Goal: Task Accomplishment & Management: Manage account settings

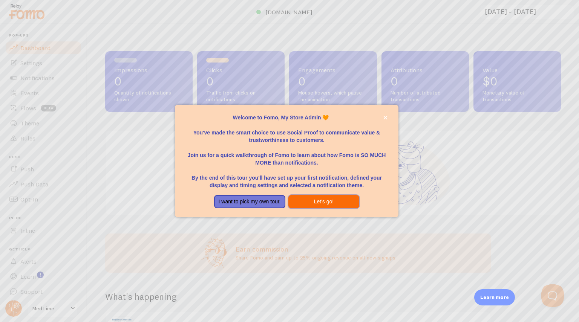
click at [320, 198] on button "Let's go!" at bounding box center [323, 202] width 71 height 14
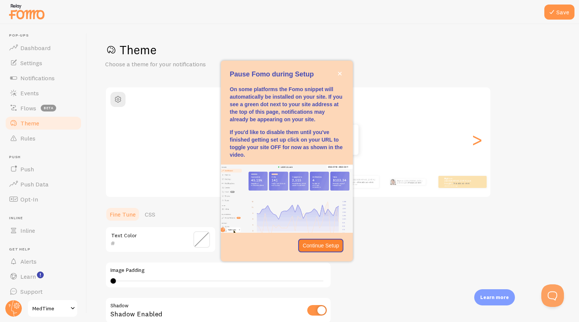
scroll to position [4, 0]
click at [74, 308] on span at bounding box center [72, 308] width 9 height 9
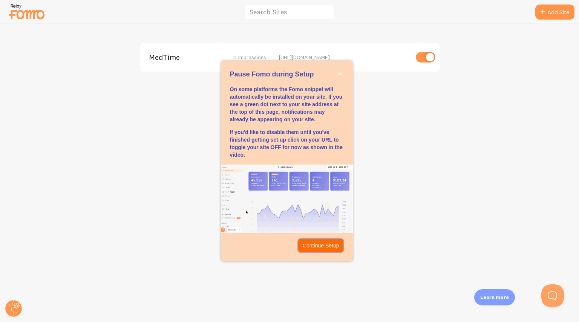
click at [312, 244] on p "Continue Setup" at bounding box center [321, 246] width 37 height 8
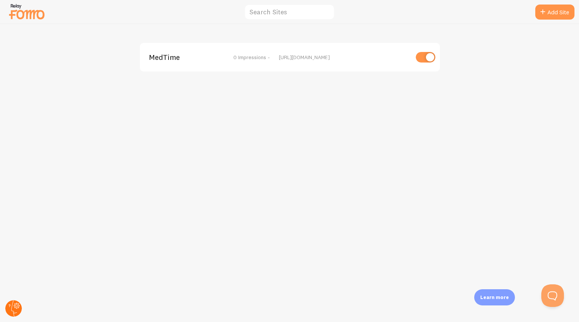
click at [16, 310] on circle at bounding box center [13, 308] width 17 height 17
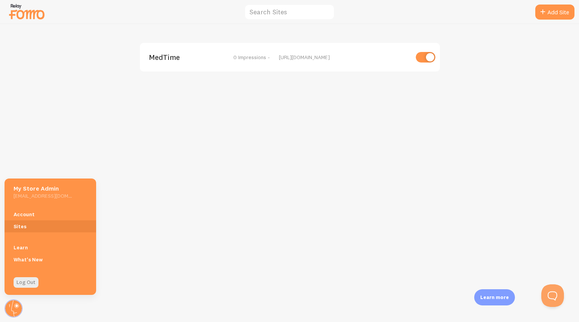
click at [221, 245] on div "MedTime 0 Impressions - https://medtimebedtime.com" at bounding box center [289, 173] width 578 height 298
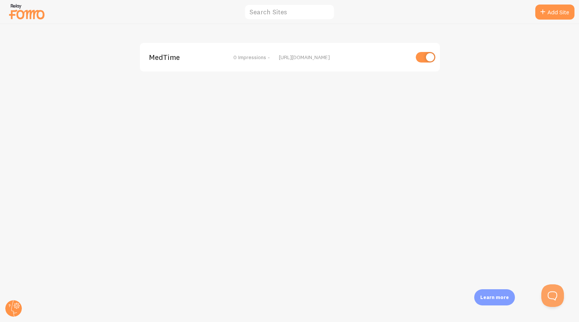
click at [485, 298] on p "Learn more" at bounding box center [494, 297] width 29 height 7
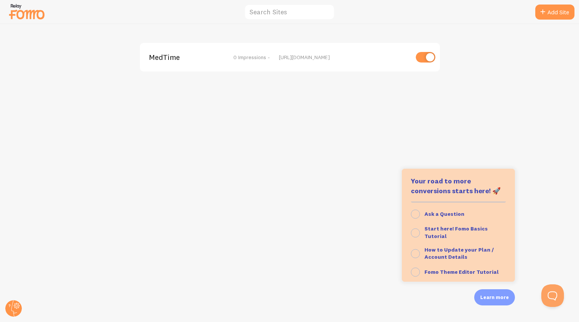
scroll to position [8, 0]
click at [461, 231] on strong "Start here! Fomo Basics Tutorial" at bounding box center [455, 233] width 63 height 14
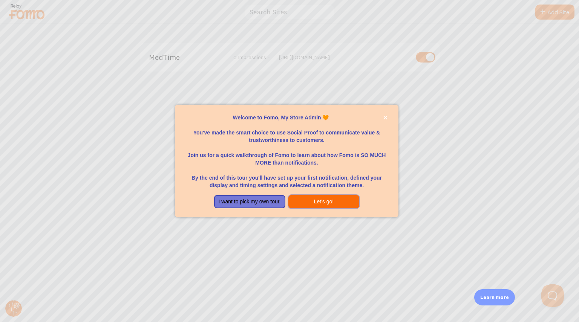
click at [316, 204] on button "Let's go!" at bounding box center [323, 202] width 71 height 14
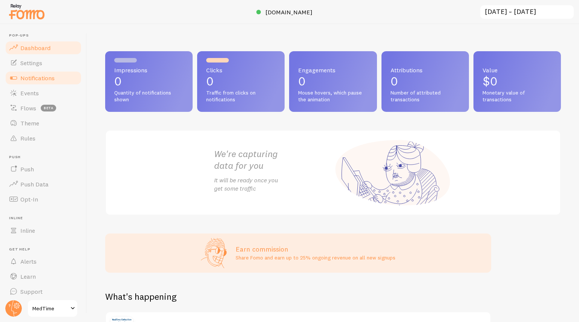
click at [57, 79] on link "Notifications" at bounding box center [44, 77] width 78 height 15
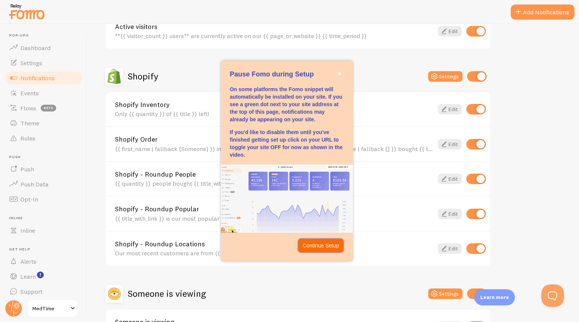
click at [322, 245] on p "Continue Setup" at bounding box center [321, 246] width 37 height 8
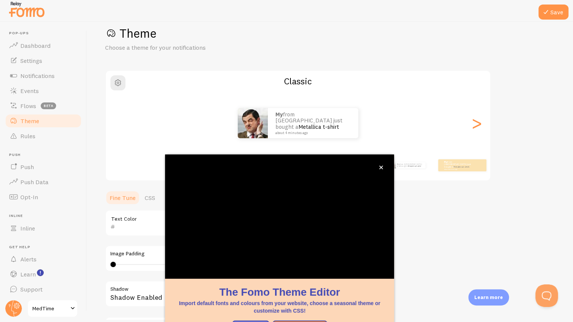
scroll to position [41, 0]
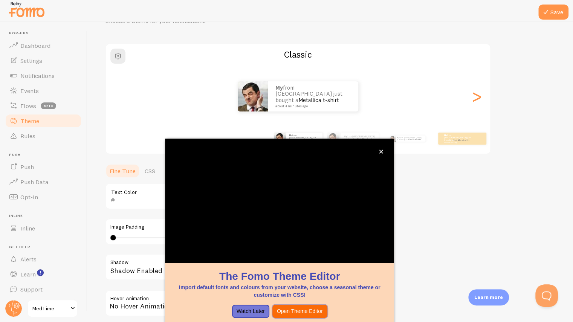
click at [301, 310] on button "Open Theme Editor" at bounding box center [299, 312] width 55 height 14
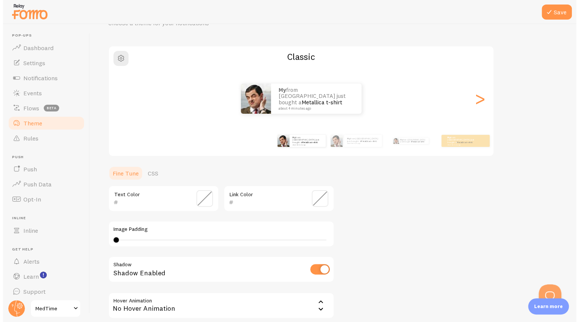
scroll to position [0, 0]
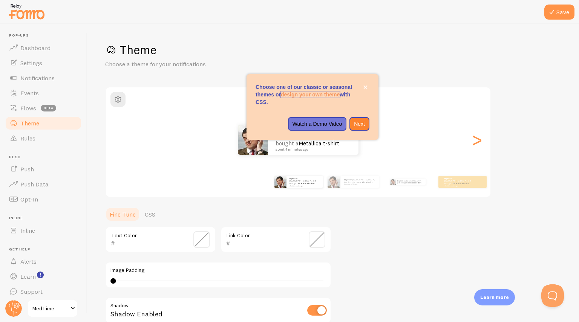
click at [332, 95] on link "design your own theme" at bounding box center [310, 95] width 59 height 6
click at [366, 130] on button "Next" at bounding box center [359, 124] width 20 height 14
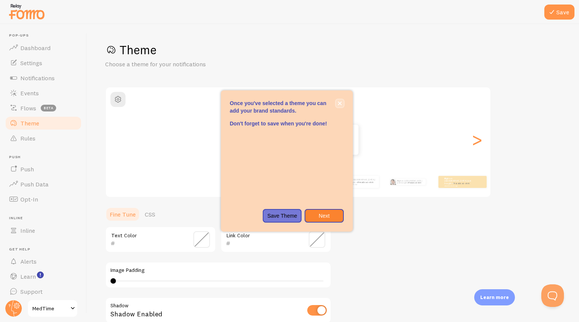
click at [341, 105] on button "close," at bounding box center [340, 103] width 8 height 8
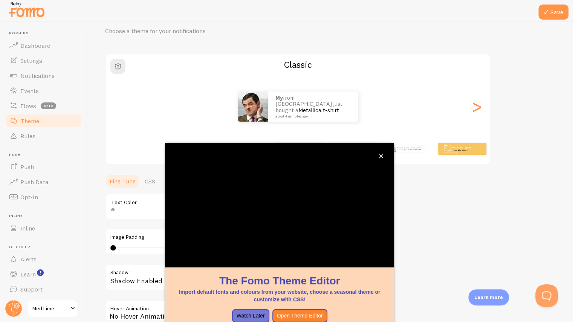
scroll to position [41, 0]
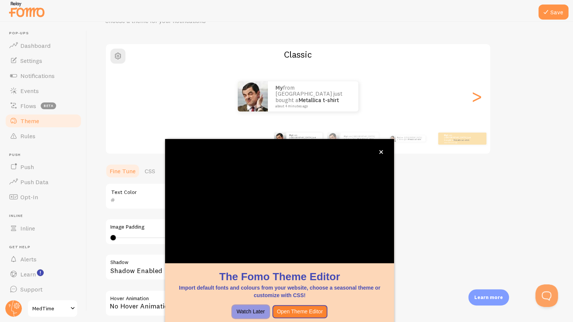
click at [258, 313] on button "Watch Later" at bounding box center [250, 312] width 37 height 14
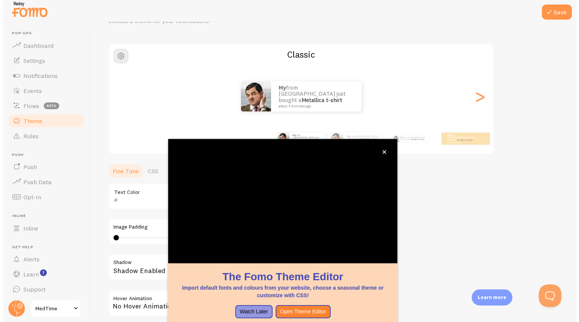
scroll to position [0, 0]
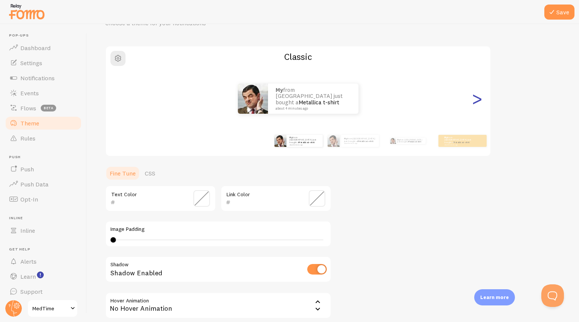
click at [477, 103] on div ">" at bounding box center [476, 99] width 9 height 54
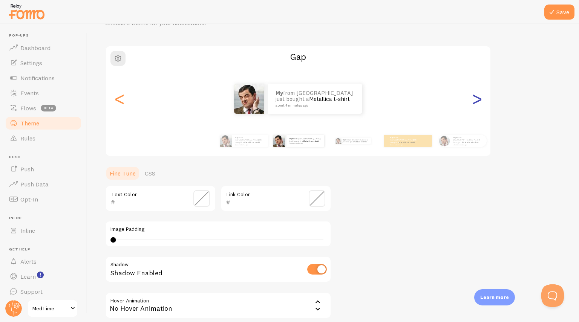
click at [477, 103] on div ">" at bounding box center [476, 99] width 9 height 54
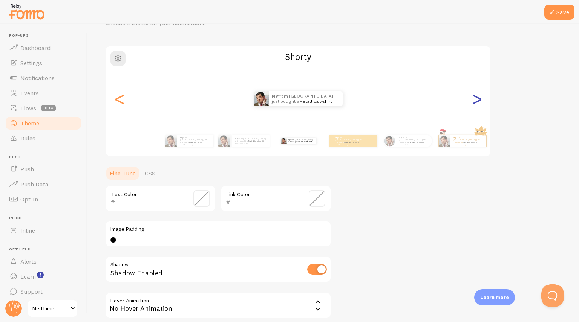
click at [477, 103] on div ">" at bounding box center [476, 99] width 9 height 54
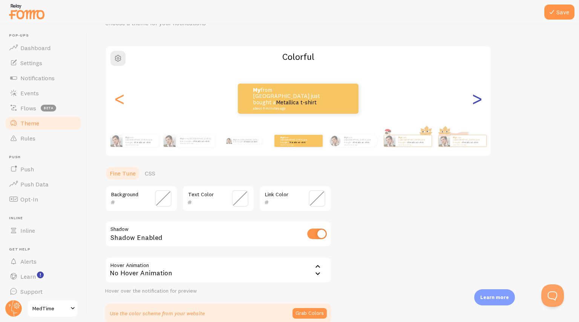
click at [477, 103] on div ">" at bounding box center [476, 99] width 9 height 54
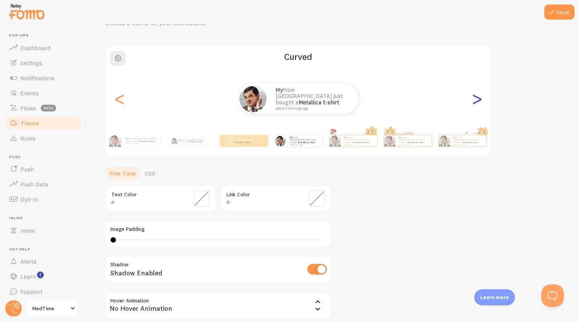
click at [477, 103] on div ">" at bounding box center [476, 99] width 9 height 54
type input "0"
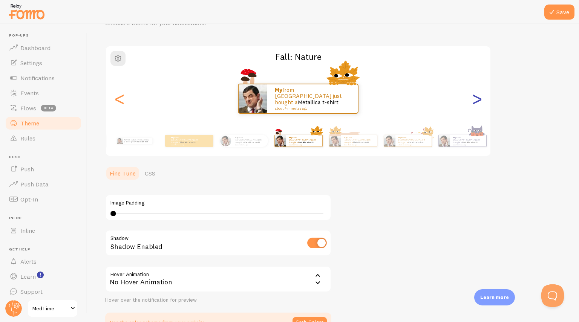
click at [477, 103] on div ">" at bounding box center [476, 99] width 9 height 54
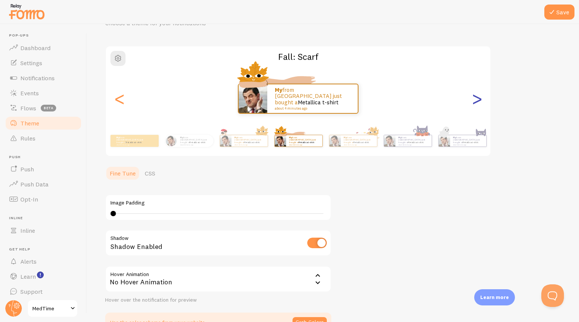
click at [477, 103] on div ">" at bounding box center [476, 99] width 9 height 54
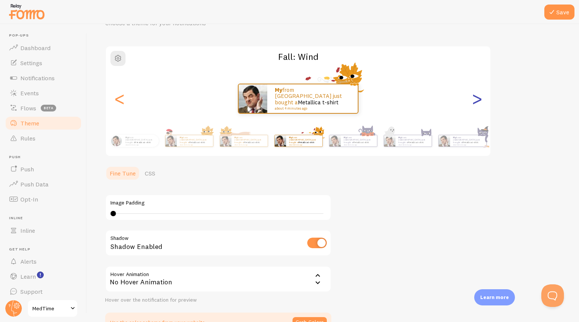
click at [477, 103] on div ">" at bounding box center [476, 99] width 9 height 54
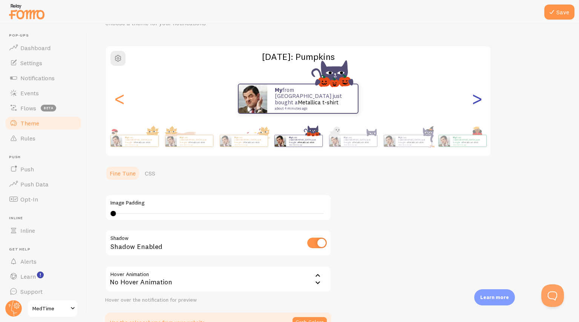
click at [477, 103] on div ">" at bounding box center [476, 99] width 9 height 54
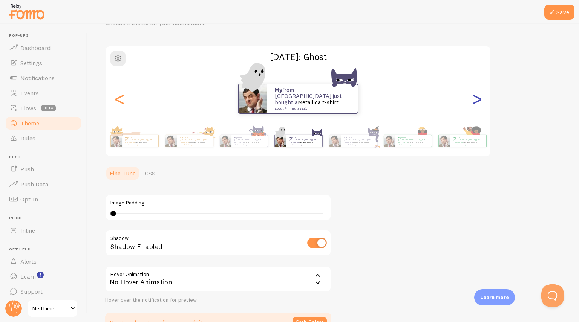
click at [477, 103] on div ">" at bounding box center [476, 99] width 9 height 54
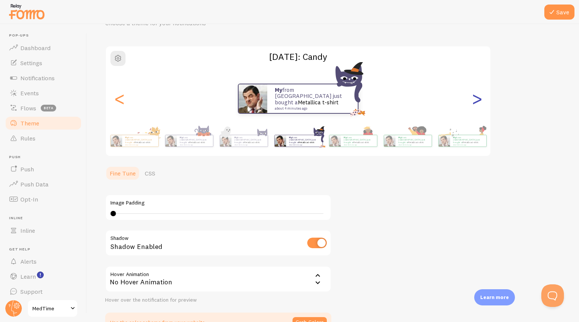
click at [477, 103] on div ">" at bounding box center [476, 99] width 9 height 54
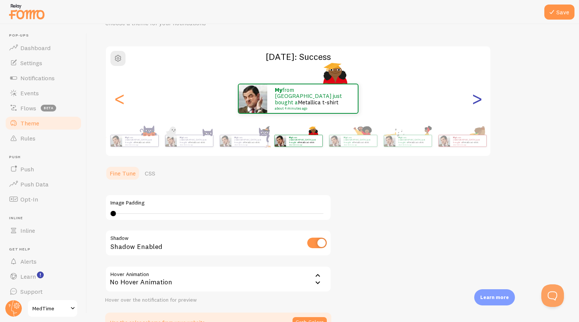
click at [477, 103] on div ">" at bounding box center [476, 99] width 9 height 54
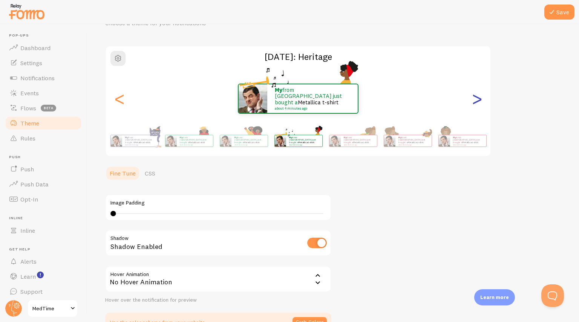
click at [477, 103] on div ">" at bounding box center [476, 99] width 9 height 54
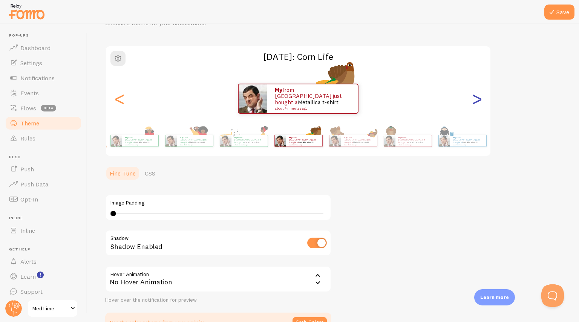
click at [477, 103] on div ">" at bounding box center [476, 99] width 9 height 54
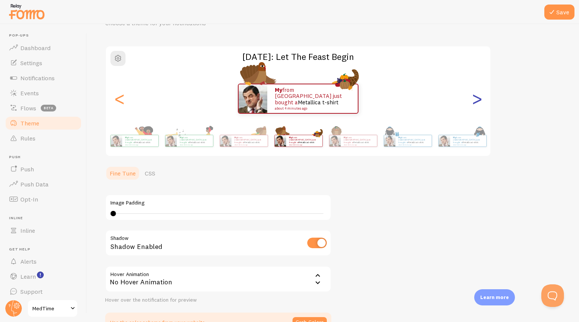
click at [477, 103] on div ">" at bounding box center [476, 99] width 9 height 54
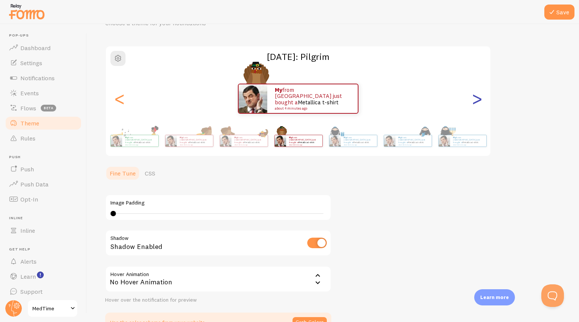
click at [477, 103] on div ">" at bounding box center [476, 99] width 9 height 54
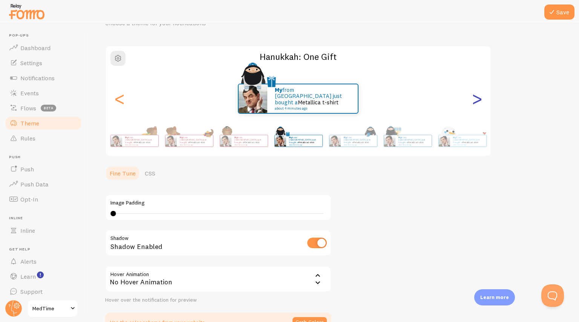
click at [477, 103] on div ">" at bounding box center [476, 99] width 9 height 54
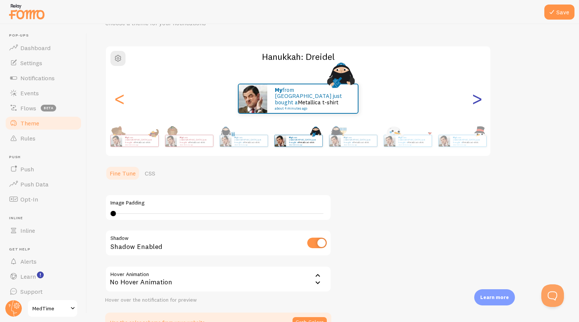
click at [477, 103] on div ">" at bounding box center [476, 99] width 9 height 54
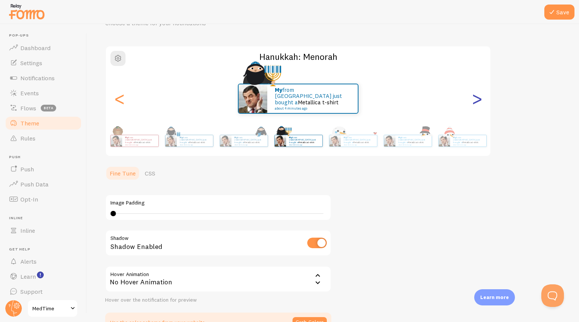
click at [477, 99] on div ">" at bounding box center [476, 99] width 9 height 54
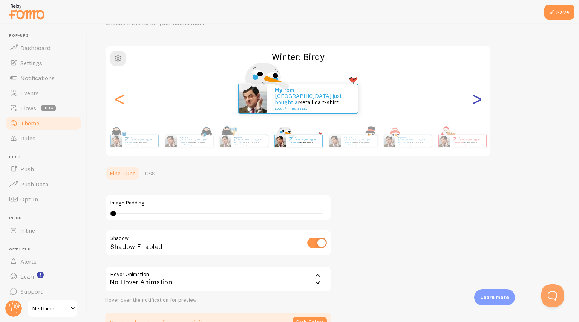
click at [477, 99] on div ">" at bounding box center [476, 99] width 9 height 54
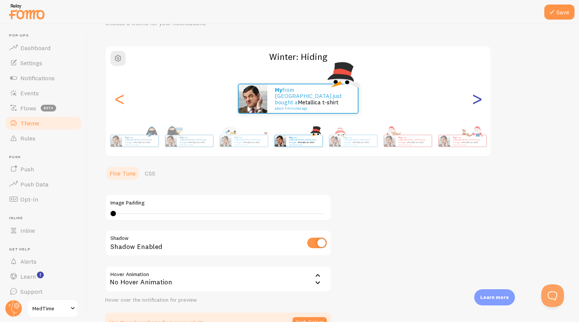
click at [477, 99] on div ">" at bounding box center [476, 99] width 9 height 54
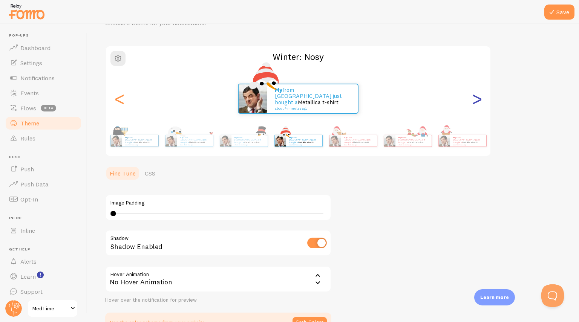
click at [477, 99] on div ">" at bounding box center [476, 99] width 9 height 54
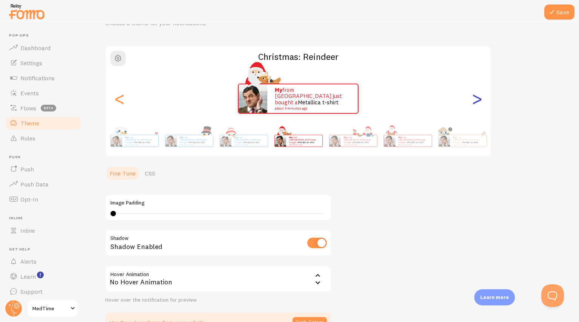
click at [477, 99] on div ">" at bounding box center [476, 99] width 9 height 54
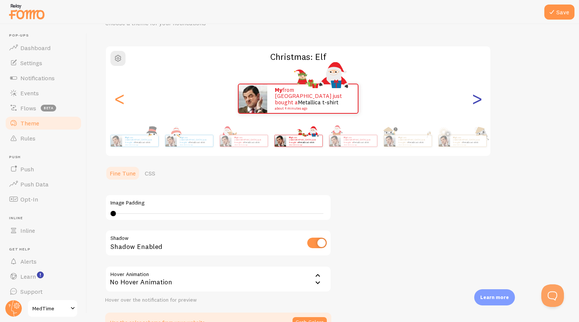
click at [477, 99] on div ">" at bounding box center [476, 99] width 9 height 54
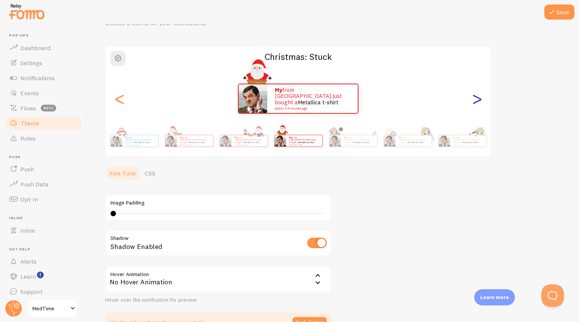
click at [477, 99] on div ">" at bounding box center [476, 99] width 9 height 54
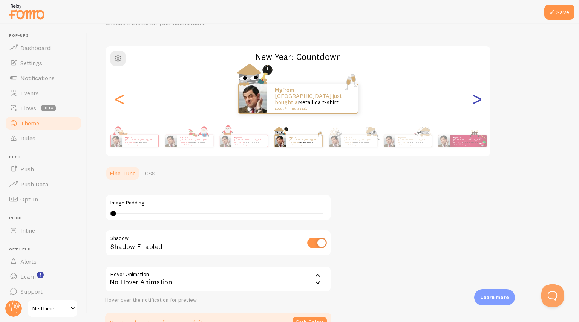
click at [477, 99] on div ">" at bounding box center [476, 99] width 9 height 54
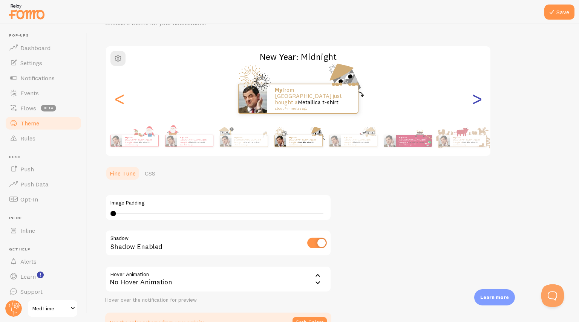
click at [477, 99] on div ">" at bounding box center [476, 99] width 9 height 54
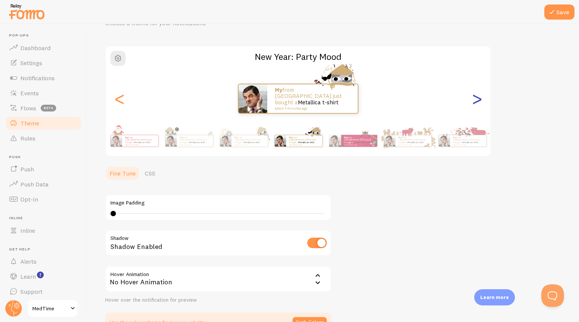
click at [477, 99] on div ">" at bounding box center [476, 99] width 9 height 54
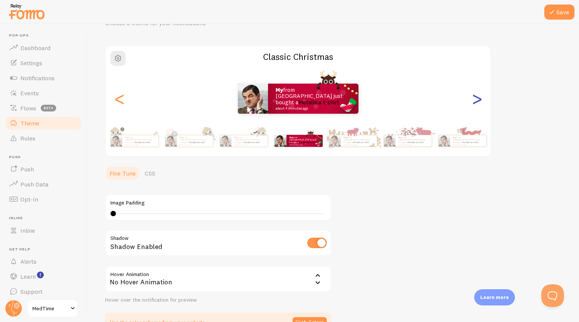
click at [477, 99] on div ">" at bounding box center [476, 99] width 9 height 54
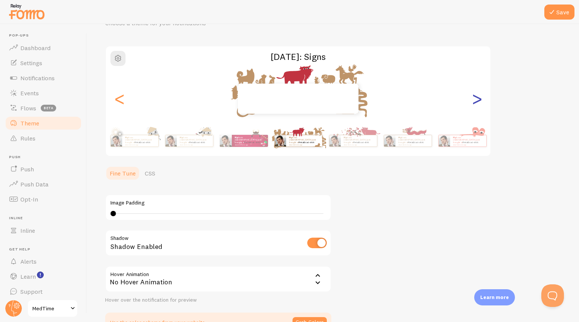
click at [477, 99] on div ">" at bounding box center [476, 99] width 9 height 54
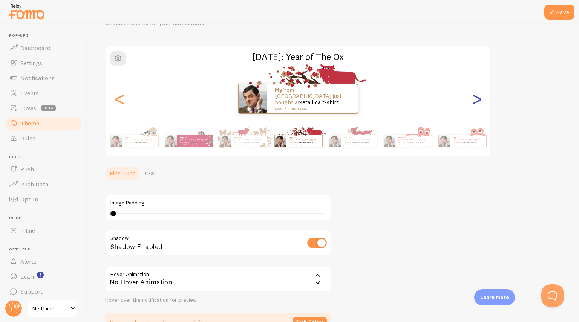
click at [477, 99] on div ">" at bounding box center [476, 99] width 9 height 54
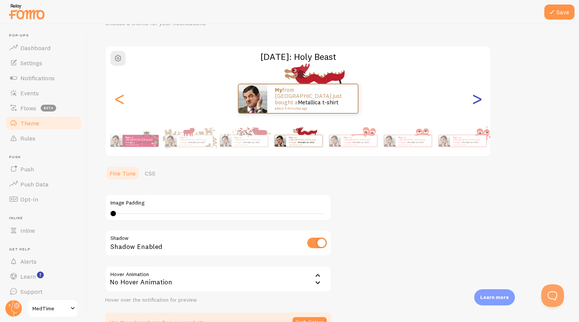
click at [477, 99] on div ">" at bounding box center [476, 99] width 9 height 54
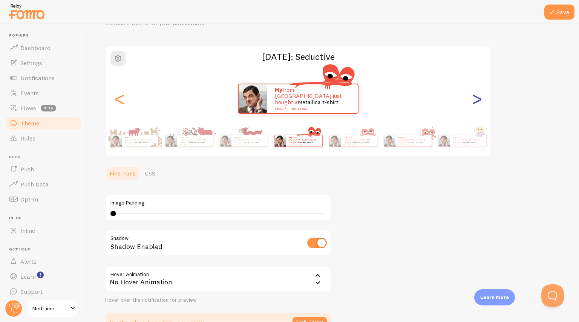
click at [477, 99] on div ">" at bounding box center [476, 99] width 9 height 54
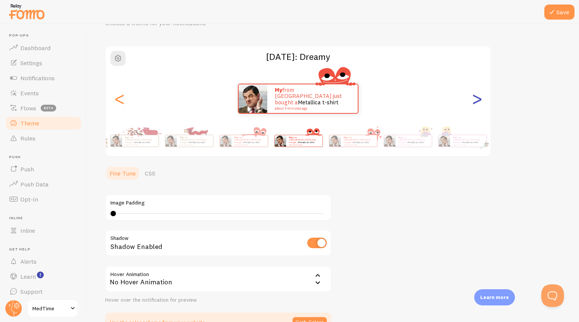
click at [477, 99] on div ">" at bounding box center [476, 99] width 9 height 54
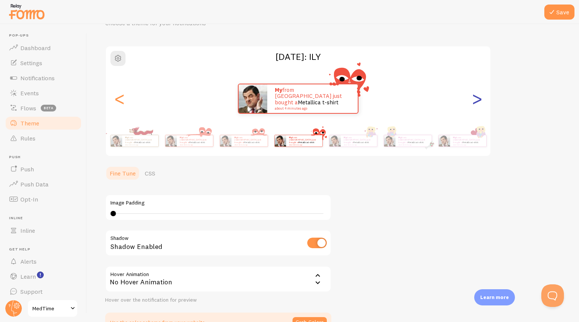
click at [477, 99] on div ">" at bounding box center [476, 99] width 9 height 54
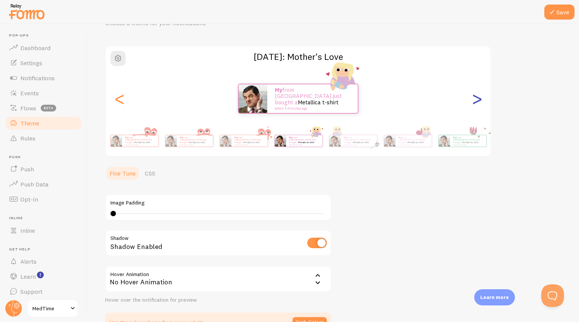
click at [477, 99] on div ">" at bounding box center [476, 99] width 9 height 54
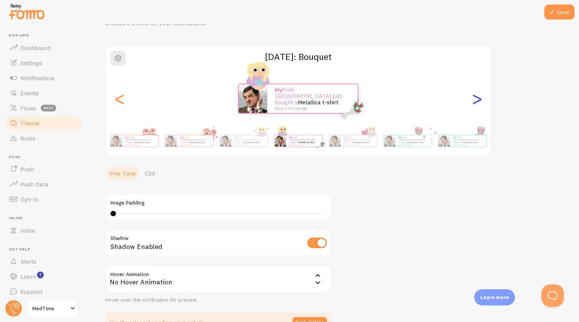
click at [477, 99] on div ">" at bounding box center [476, 99] width 9 height 54
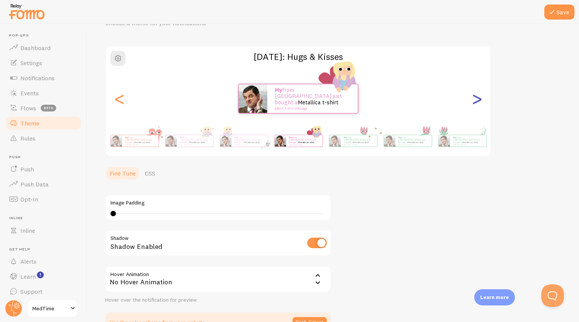
click at [477, 99] on div ">" at bounding box center [476, 99] width 9 height 54
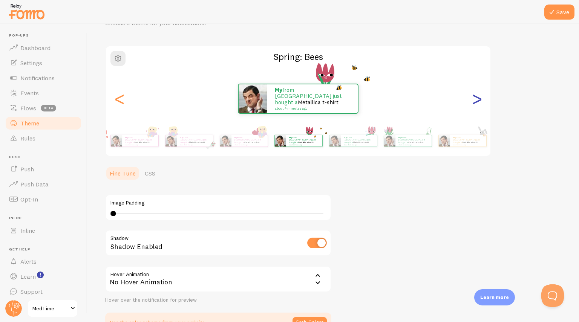
click at [477, 99] on div ">" at bounding box center [476, 99] width 9 height 54
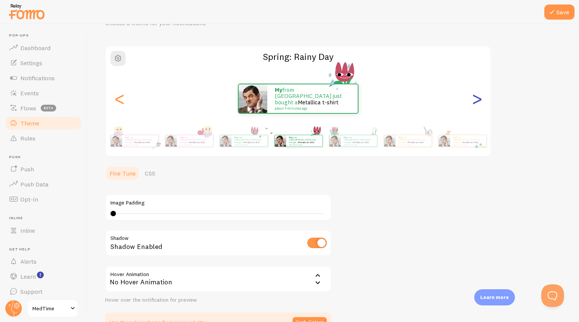
click at [477, 99] on div ">" at bounding box center [476, 99] width 9 height 54
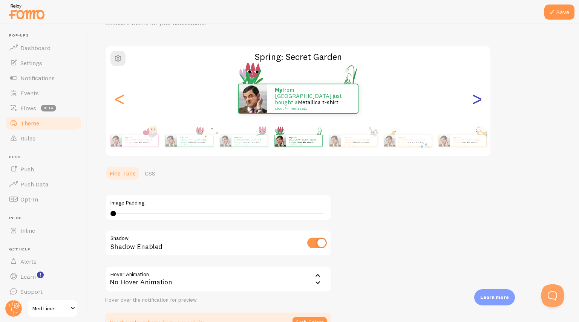
click at [477, 99] on div ">" at bounding box center [476, 99] width 9 height 54
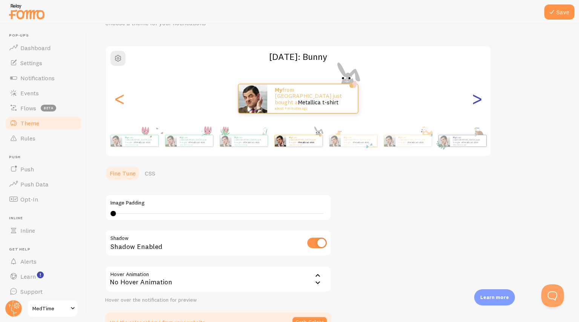
click at [474, 98] on div ">" at bounding box center [476, 99] width 9 height 54
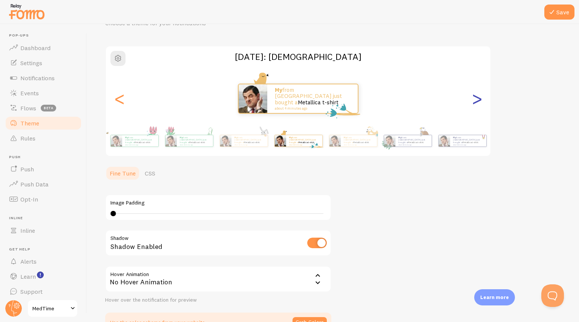
click at [474, 98] on div ">" at bounding box center [476, 99] width 9 height 54
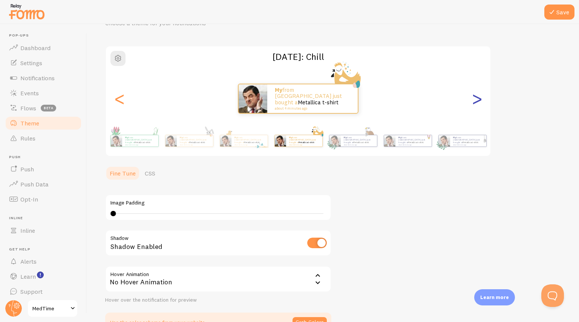
click at [474, 98] on div ">" at bounding box center [476, 99] width 9 height 54
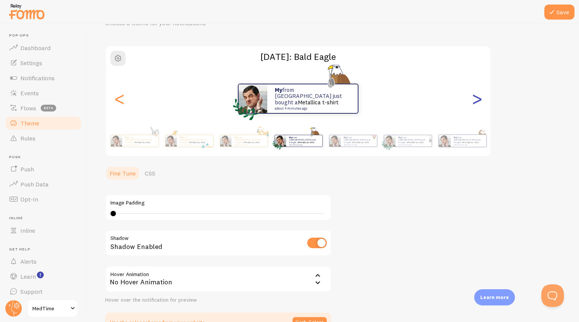
click at [474, 98] on div ">" at bounding box center [476, 99] width 9 height 54
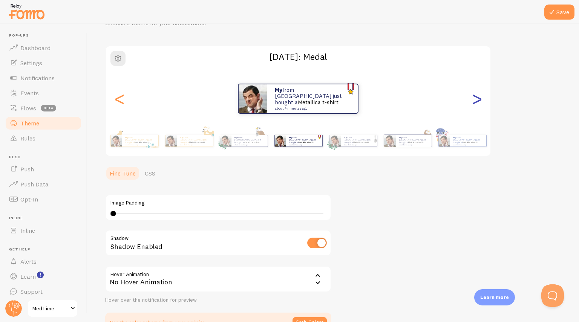
click at [474, 98] on div ">" at bounding box center [476, 99] width 9 height 54
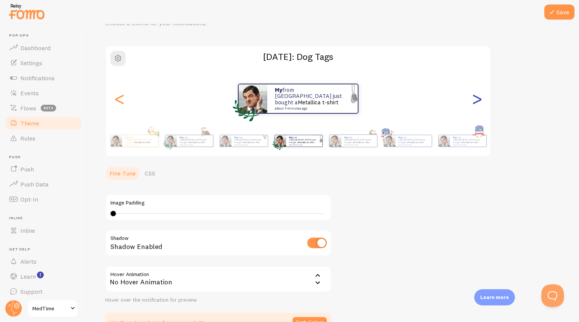
click at [474, 98] on div ">" at bounding box center [476, 99] width 9 height 54
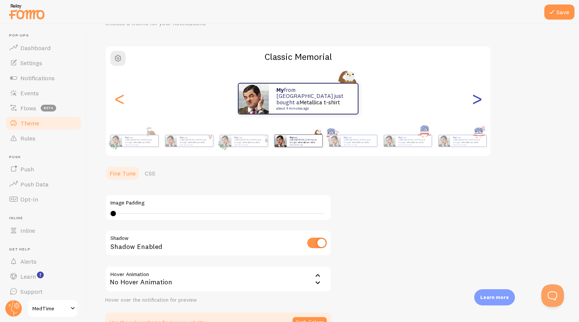
click at [474, 98] on div ">" at bounding box center [476, 99] width 9 height 54
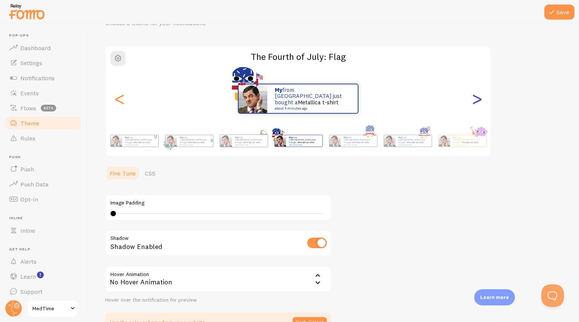
click at [474, 98] on div ">" at bounding box center [476, 99] width 9 height 54
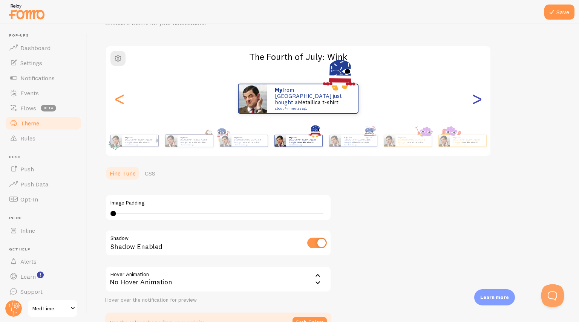
click at [474, 98] on div ">" at bounding box center [476, 99] width 9 height 54
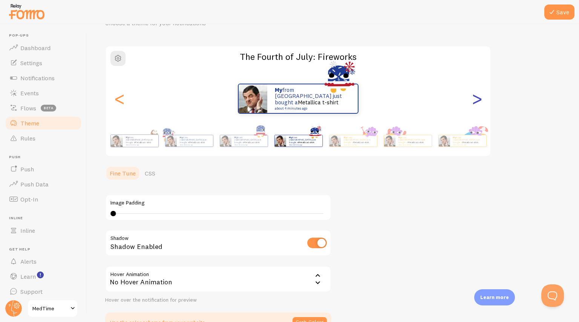
click at [474, 98] on div ">" at bounding box center [476, 99] width 9 height 54
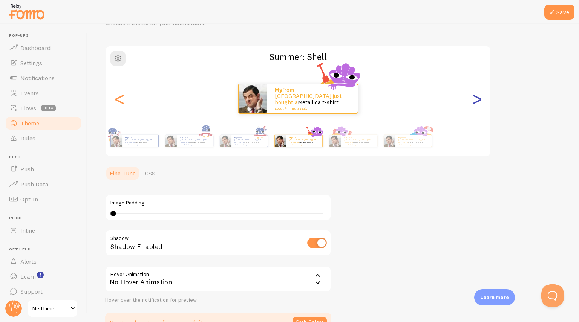
click at [474, 98] on div ">" at bounding box center [476, 99] width 9 height 54
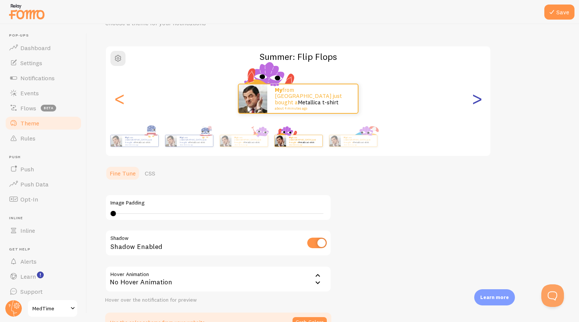
click at [474, 98] on div ">" at bounding box center [476, 99] width 9 height 54
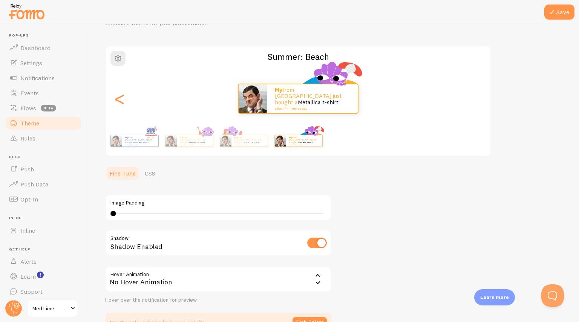
click at [474, 98] on div "My from New Zealand just bought a Metallica t-shirt about 4 minutes ago" at bounding box center [298, 99] width 384 height 30
click at [123, 104] on div "<" at bounding box center [119, 99] width 9 height 54
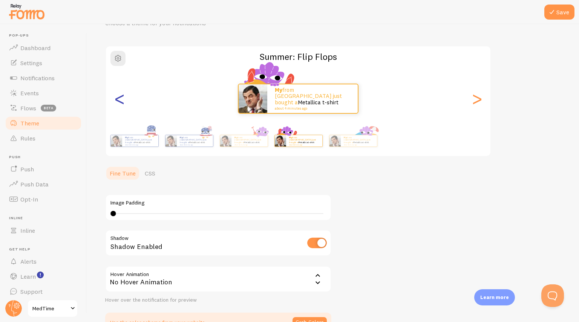
click at [123, 104] on div "<" at bounding box center [119, 99] width 9 height 54
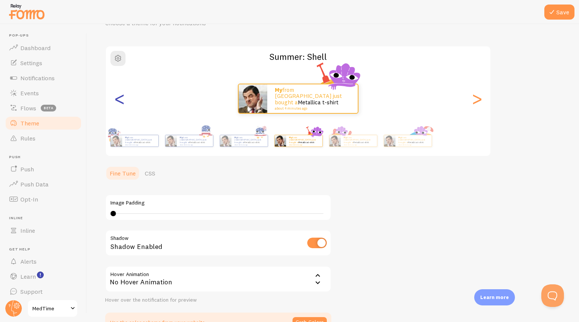
click at [123, 104] on div "<" at bounding box center [119, 99] width 9 height 54
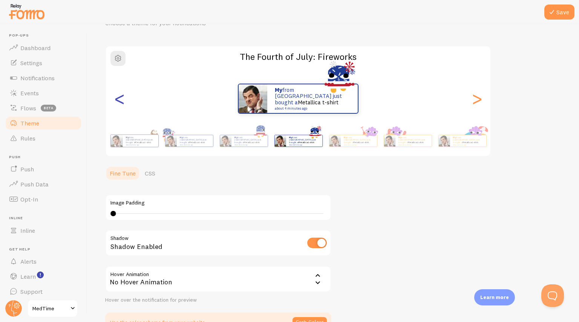
click at [123, 104] on div "<" at bounding box center [119, 99] width 9 height 54
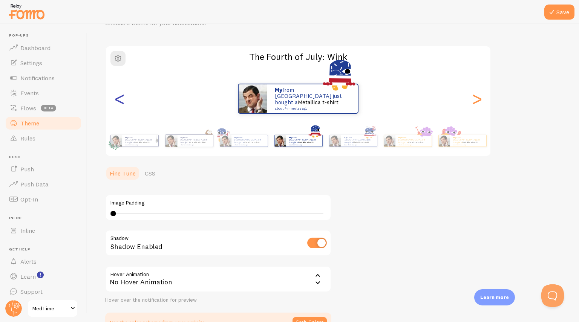
click at [123, 104] on div "<" at bounding box center [119, 99] width 9 height 54
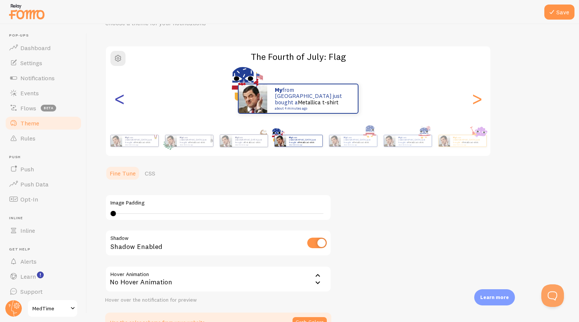
click at [123, 104] on div "<" at bounding box center [119, 99] width 9 height 54
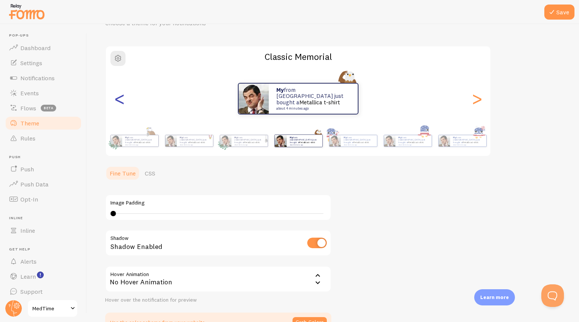
click at [123, 104] on div "<" at bounding box center [119, 99] width 9 height 54
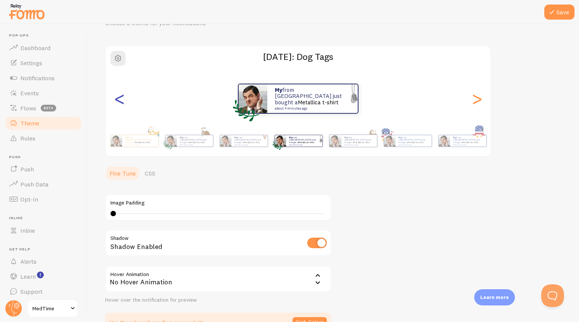
click at [123, 104] on div "<" at bounding box center [119, 99] width 9 height 54
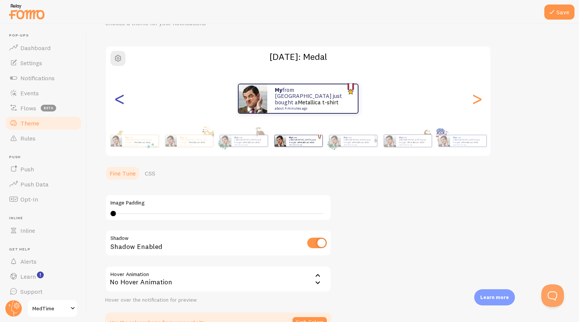
click at [123, 104] on div "<" at bounding box center [119, 99] width 9 height 54
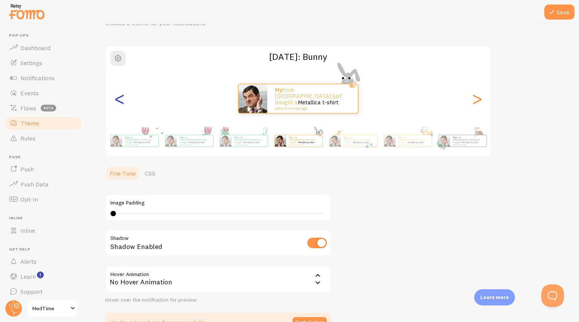
click at [123, 104] on div "<" at bounding box center [119, 99] width 9 height 54
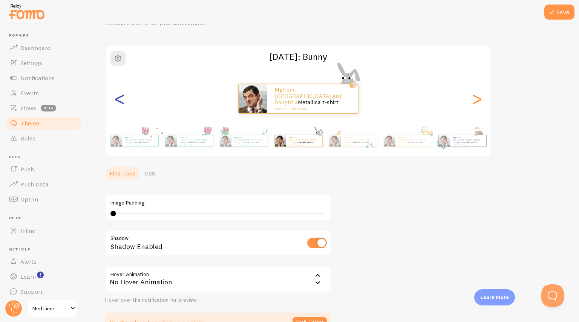
click at [123, 104] on div "<" at bounding box center [119, 99] width 9 height 54
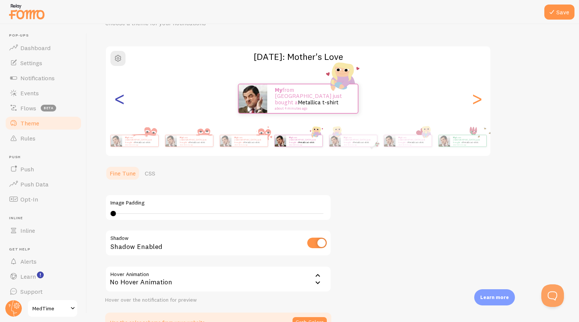
click at [123, 104] on div "<" at bounding box center [119, 99] width 9 height 54
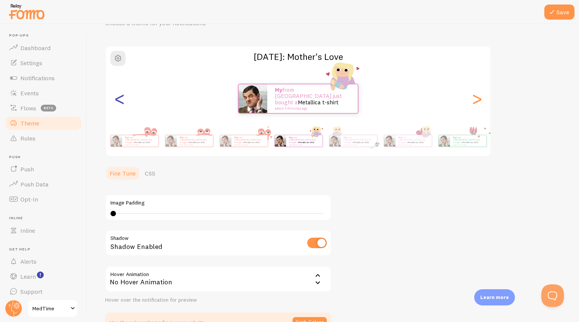
click at [123, 104] on div "<" at bounding box center [119, 99] width 9 height 54
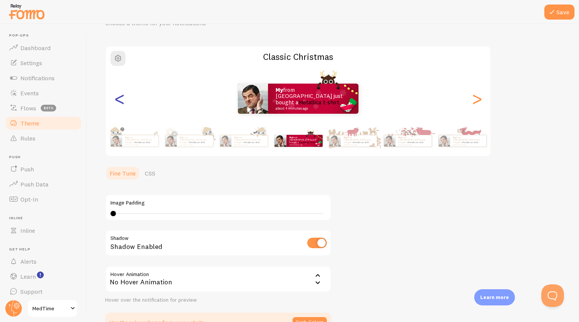
click at [123, 104] on div "<" at bounding box center [119, 99] width 9 height 54
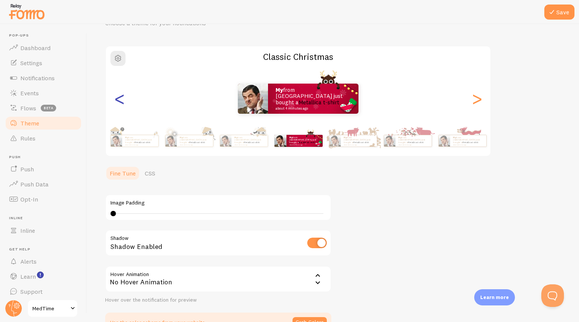
click at [123, 104] on div "<" at bounding box center [119, 99] width 9 height 54
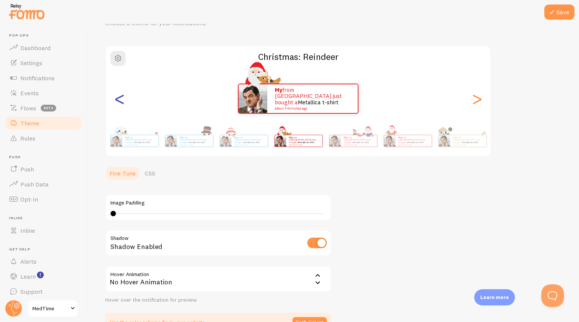
click at [119, 103] on div "<" at bounding box center [119, 99] width 9 height 54
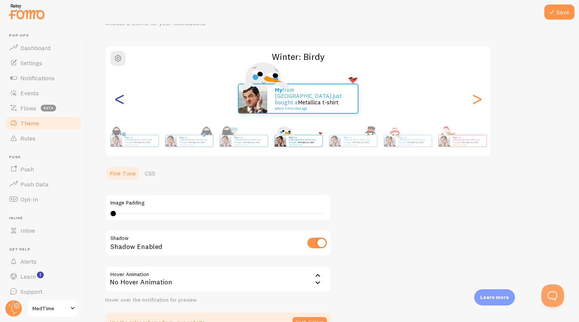
click at [118, 95] on div "<" at bounding box center [119, 99] width 9 height 54
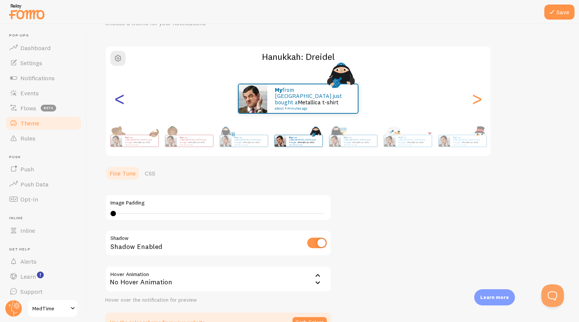
click at [118, 95] on div "<" at bounding box center [119, 99] width 9 height 54
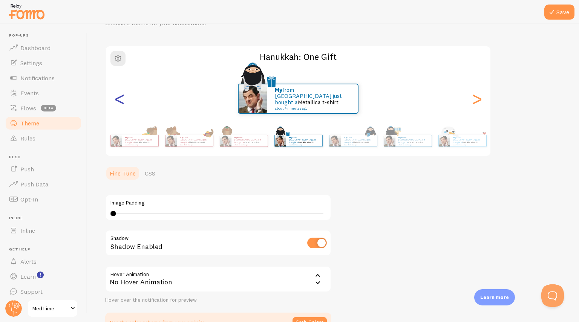
click at [118, 95] on div "<" at bounding box center [119, 99] width 9 height 54
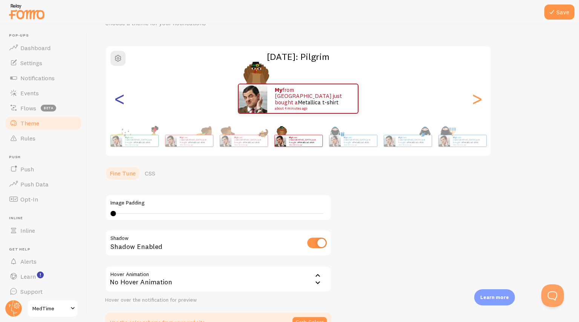
click at [118, 95] on div "<" at bounding box center [119, 99] width 9 height 54
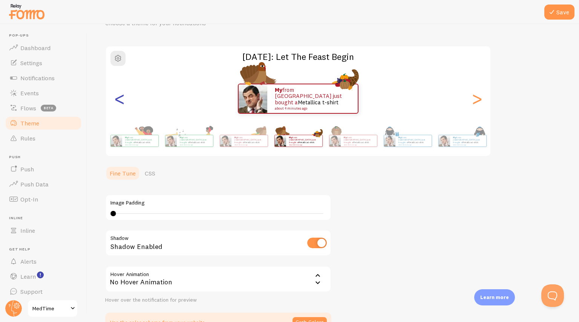
click at [118, 95] on div "<" at bounding box center [119, 99] width 9 height 54
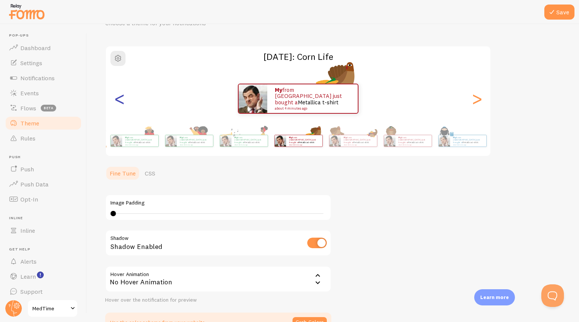
click at [118, 95] on div "<" at bounding box center [119, 99] width 9 height 54
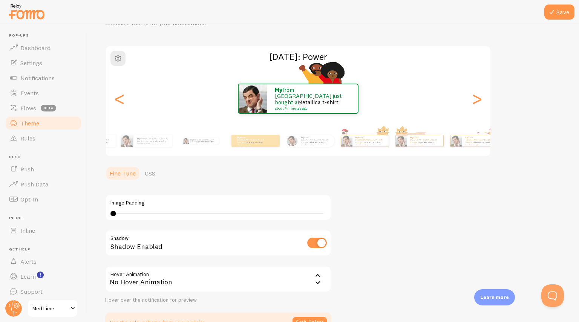
click at [578, 140] on div "Save Theme Choose a theme for your notifications Black History Month: Power My …" at bounding box center [333, 173] width 492 height 298
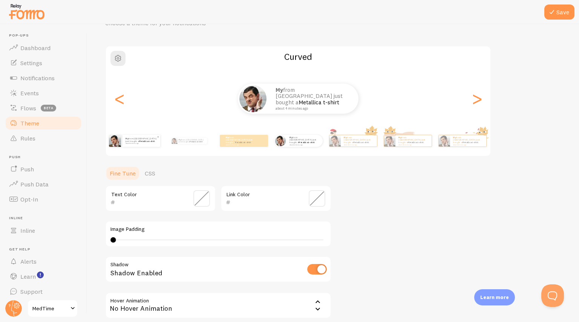
click at [154, 143] on small "about 4 minutes ago" at bounding box center [140, 144] width 31 height 2
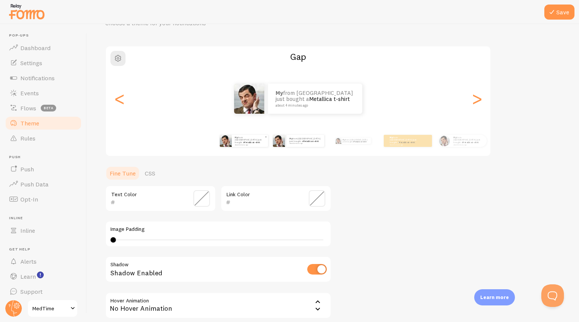
click at [243, 146] on div "My from New Zealand just bought a Metallica t-shirt about 4 minutes ago" at bounding box center [250, 141] width 36 height 12
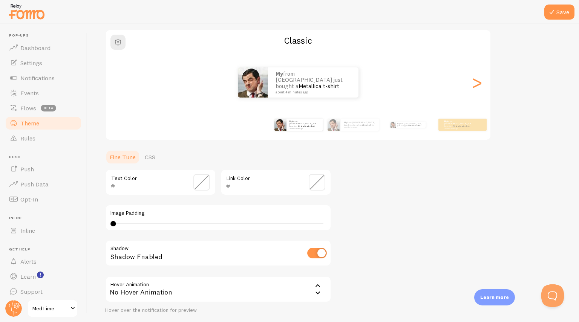
scroll to position [63, 0]
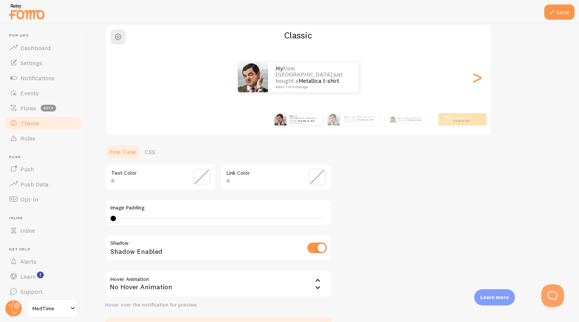
click at [203, 177] on span at bounding box center [201, 177] width 17 height 17
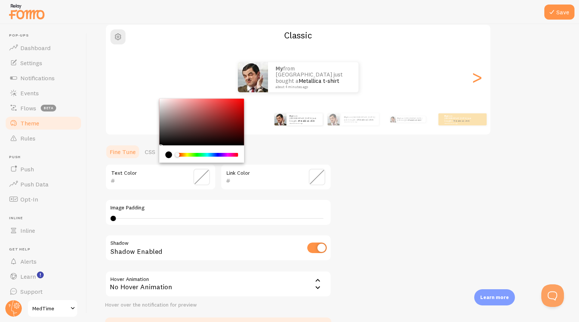
click at [135, 153] on link "Fine Tune" at bounding box center [122, 151] width 35 height 15
click at [119, 180] on input "text" at bounding box center [149, 180] width 69 height 9
type input "2a6797"
click at [293, 174] on div "Link Color" at bounding box center [275, 177] width 111 height 26
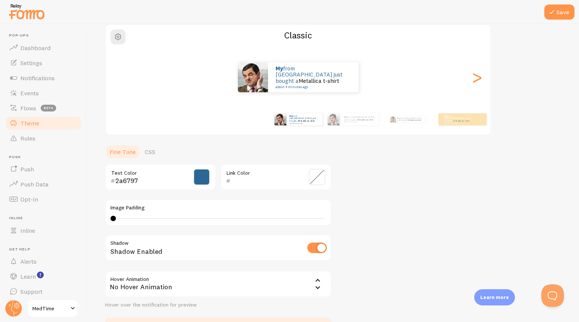
click at [249, 181] on input "text" at bounding box center [265, 180] width 69 height 9
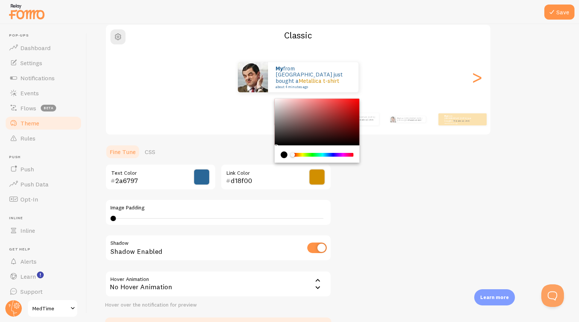
type input "d18f00"
click at [370, 202] on div "Theme Choose a theme for your notifications Classic My from New Zealand just bo…" at bounding box center [333, 159] width 456 height 358
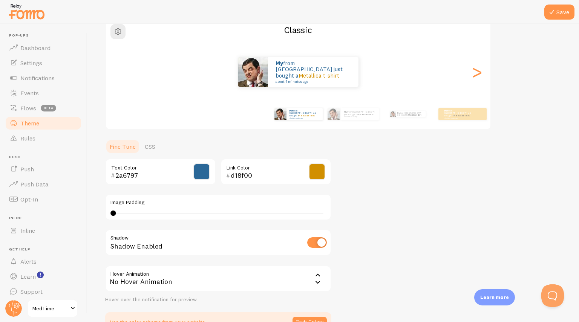
scroll to position [69, 0]
type input "0"
drag, startPoint x: 114, startPoint y: 212, endPoint x: 88, endPoint y: 216, distance: 26.2
click at [88, 216] on div "Save Theme Choose a theme for your notifications Classic My from New Zealand ju…" at bounding box center [333, 173] width 492 height 298
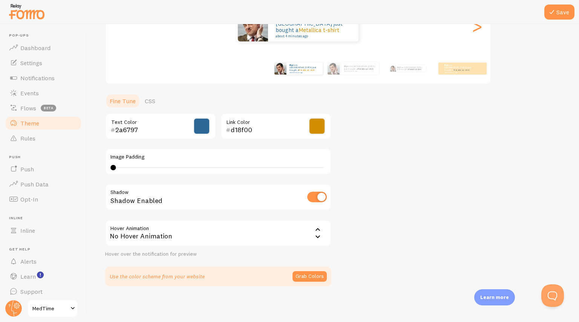
scroll to position [0, 0]
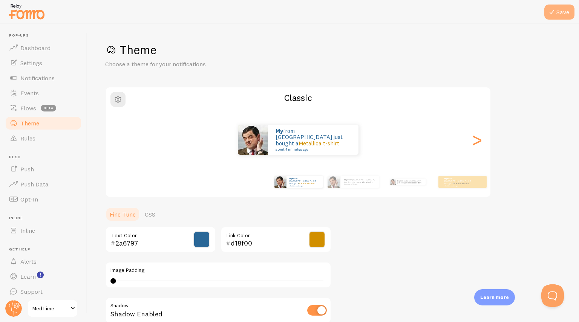
click at [554, 6] on button "Save" at bounding box center [559, 12] width 30 height 15
click at [38, 95] on span "Events" at bounding box center [29, 93] width 18 height 8
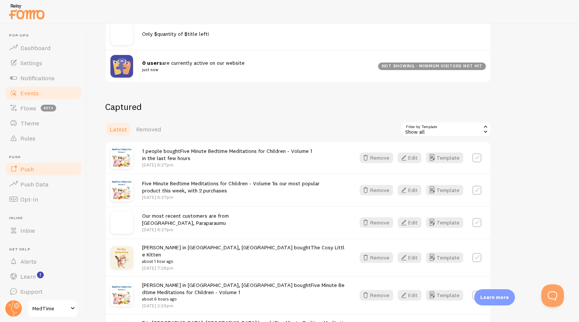
scroll to position [114, 0]
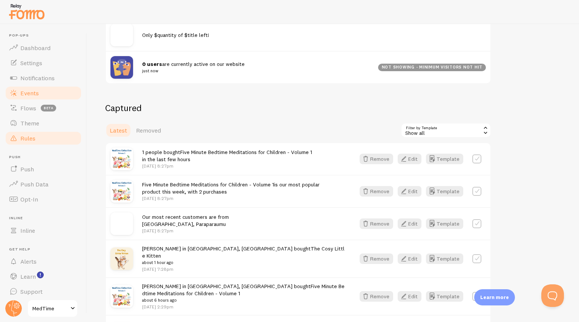
click at [45, 137] on link "Rules" at bounding box center [44, 138] width 78 height 15
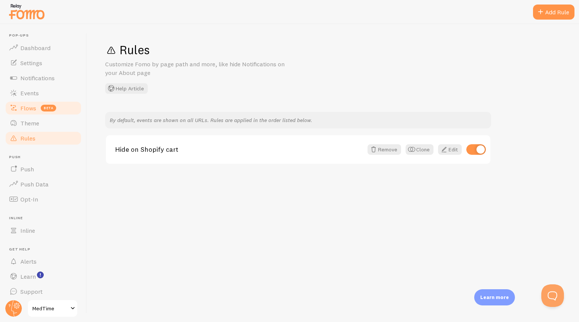
click at [38, 112] on link "Flows beta" at bounding box center [44, 108] width 78 height 15
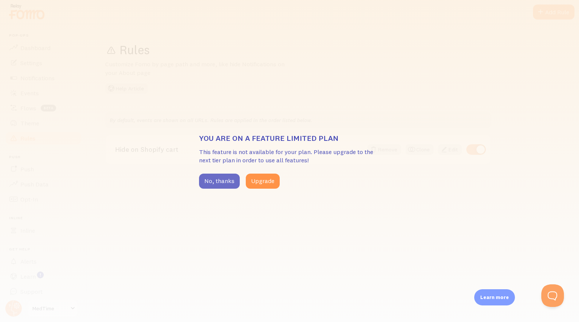
click at [223, 181] on button "No, thanks" at bounding box center [219, 181] width 41 height 15
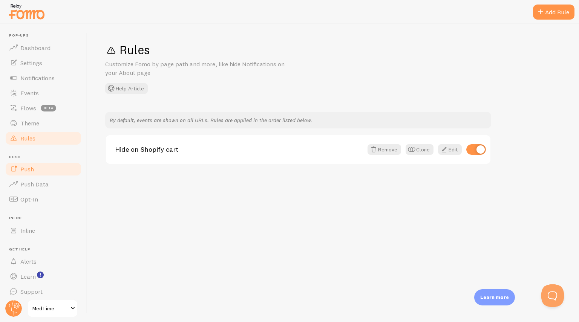
click at [45, 167] on link "Push" at bounding box center [44, 169] width 78 height 15
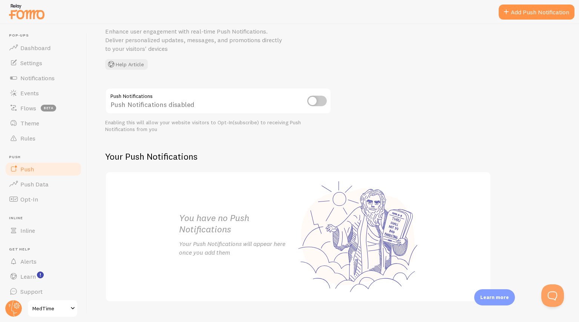
scroll to position [29, 0]
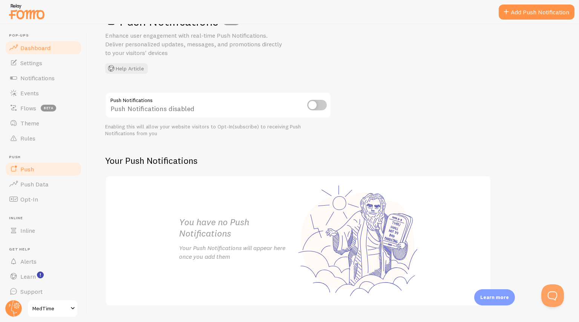
click at [33, 46] on span "Dashboard" at bounding box center [35, 48] width 30 height 8
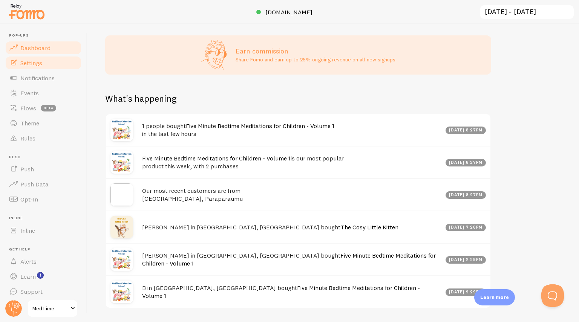
click at [24, 61] on span "Settings" at bounding box center [31, 63] width 22 height 8
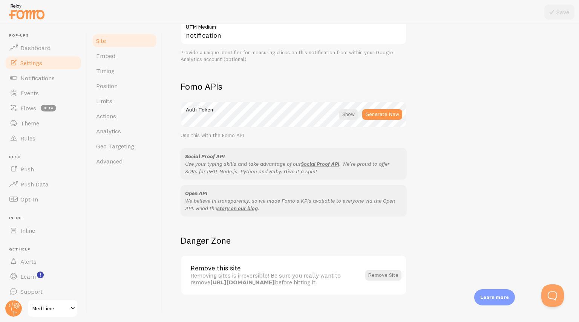
scroll to position [389, 0]
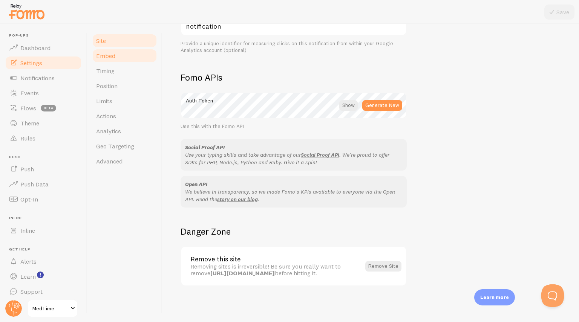
click at [118, 62] on link "Embed" at bounding box center [125, 55] width 66 height 15
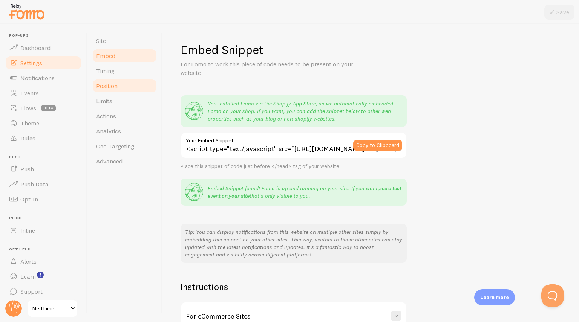
click at [111, 90] on link "Position" at bounding box center [125, 85] width 66 height 15
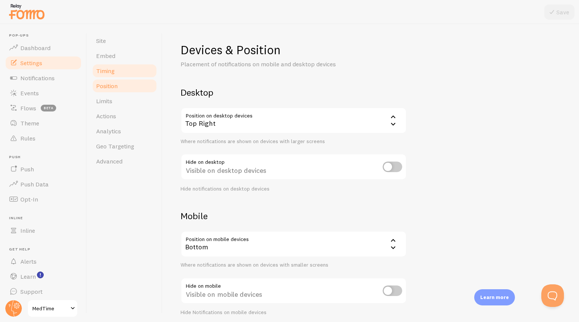
click at [109, 74] on span "Timing" at bounding box center [105, 71] width 18 height 8
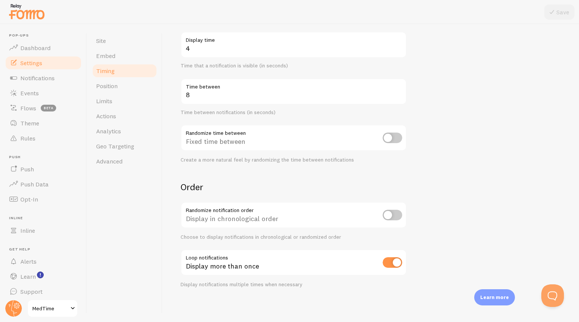
scroll to position [124, 0]
click at [109, 90] on link "Position" at bounding box center [125, 85] width 66 height 15
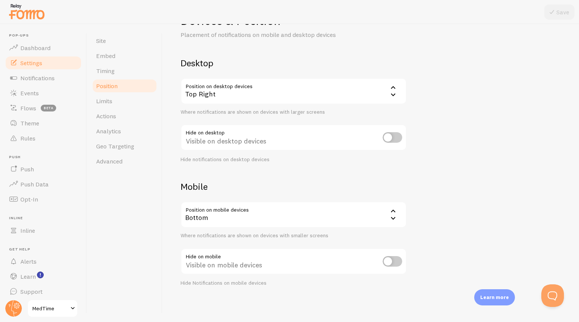
scroll to position [30, 0]
click at [116, 103] on link "Limits" at bounding box center [125, 100] width 66 height 15
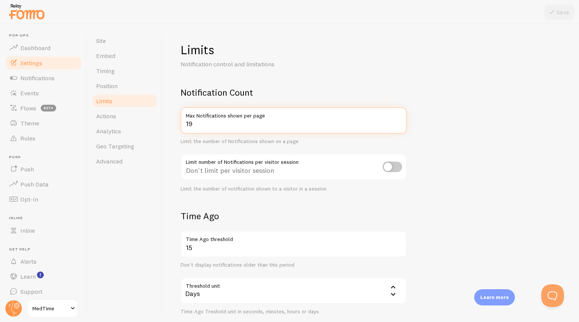
click at [397, 126] on input "19" at bounding box center [293, 120] width 226 height 26
click at [397, 126] on input "18" at bounding box center [293, 120] width 226 height 26
click at [397, 126] on input "17" at bounding box center [293, 120] width 226 height 26
click at [397, 126] on input "16" at bounding box center [293, 120] width 226 height 26
click at [397, 126] on input "15" at bounding box center [293, 120] width 226 height 26
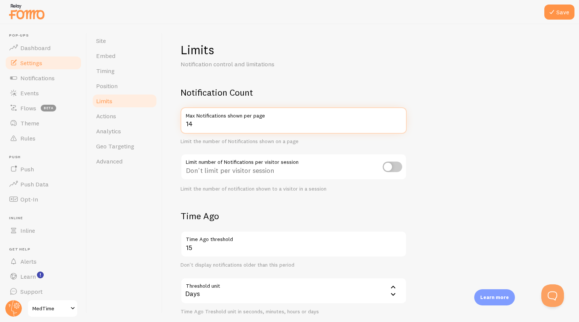
click at [397, 126] on input "14" at bounding box center [293, 120] width 226 height 26
click at [397, 126] on input "13" at bounding box center [293, 120] width 226 height 26
click at [397, 126] on input "12" at bounding box center [293, 120] width 226 height 26
click at [397, 126] on input "11" at bounding box center [293, 120] width 226 height 26
click at [397, 126] on input "10" at bounding box center [293, 120] width 226 height 26
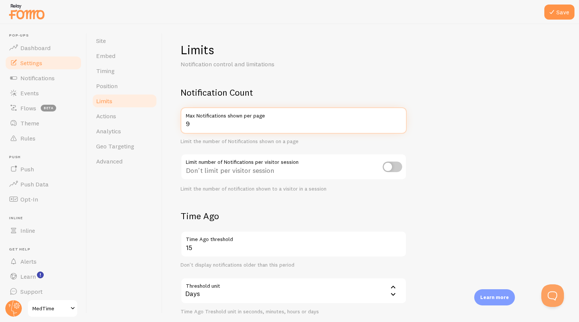
click at [397, 126] on input "9" at bounding box center [293, 120] width 226 height 26
click at [397, 126] on input "8" at bounding box center [293, 120] width 226 height 26
click at [397, 126] on input "7" at bounding box center [293, 120] width 226 height 26
click at [397, 126] on input "6" at bounding box center [293, 120] width 226 height 26
type input "5"
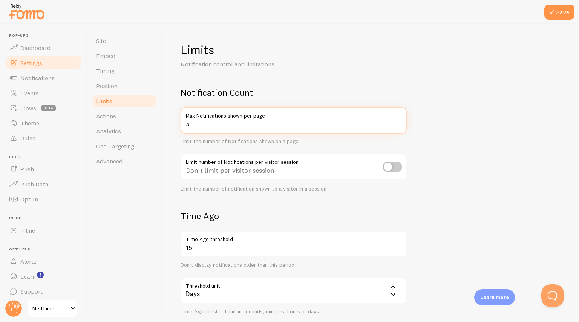
click at [397, 126] on input "5" at bounding box center [293, 120] width 226 height 26
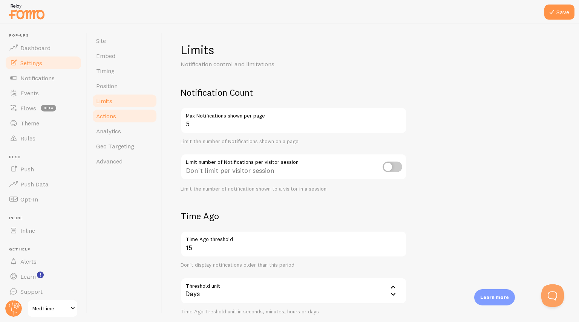
click at [118, 119] on link "Actions" at bounding box center [125, 116] width 66 height 15
click at [560, 15] on button "Save" at bounding box center [559, 12] width 30 height 15
click at [121, 119] on link "Actions" at bounding box center [125, 116] width 66 height 15
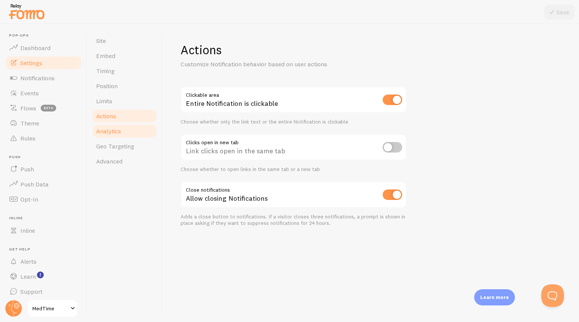
click at [118, 135] on link "Analytics" at bounding box center [125, 131] width 66 height 15
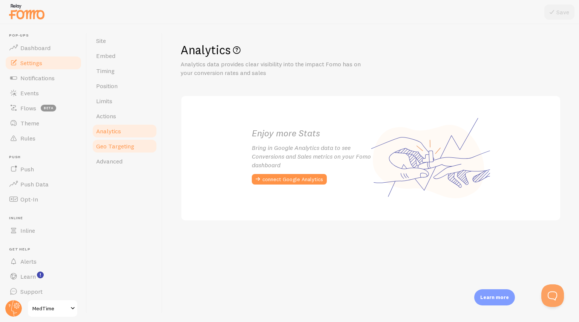
click at [124, 144] on span "Geo Targeting" at bounding box center [115, 146] width 38 height 8
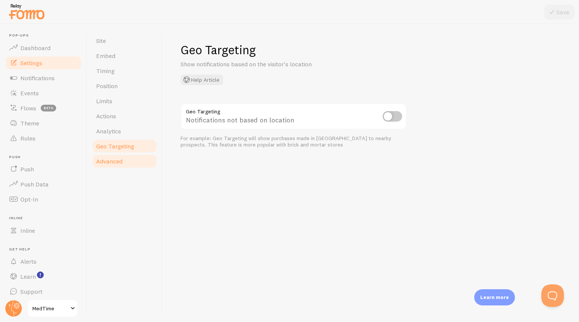
click at [116, 161] on span "Advanced" at bounding box center [109, 161] width 26 height 8
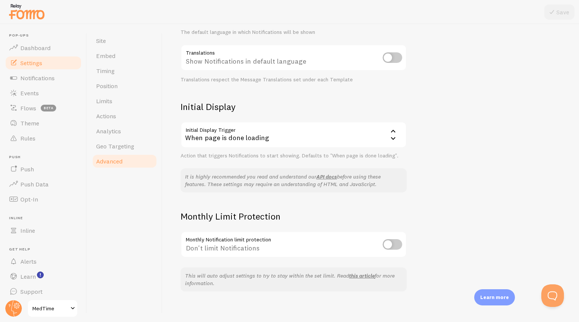
scroll to position [115, 0]
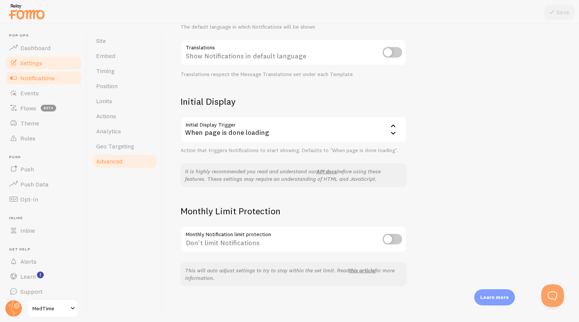
click at [50, 81] on span "Notifications" at bounding box center [37, 78] width 34 height 8
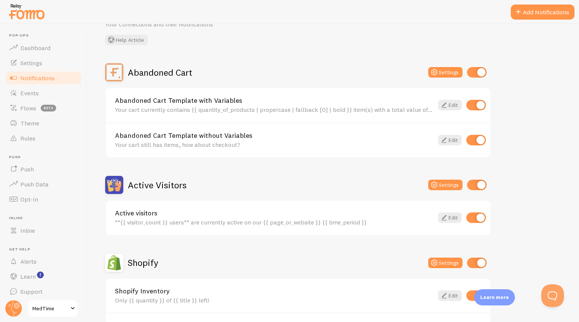
scroll to position [41, 0]
click at [448, 106] on icon at bounding box center [443, 104] width 9 height 9
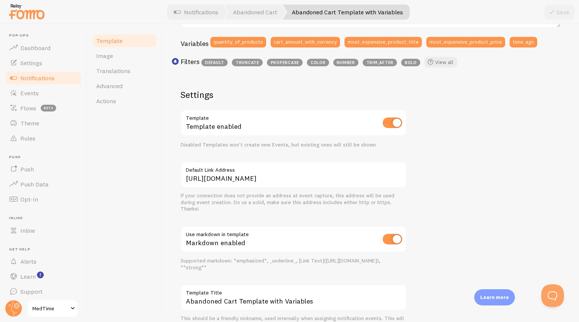
scroll to position [240, 0]
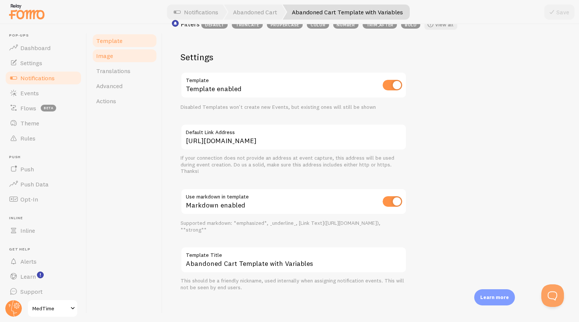
click at [121, 62] on link "Image" at bounding box center [125, 55] width 66 height 15
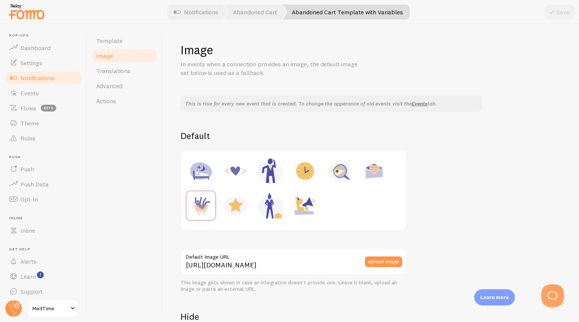
click at [201, 165] on img at bounding box center [201, 171] width 29 height 29
type input "https://fomo.com/images/widget/template_defaults/accommodation.jpg"
click at [562, 16] on button "Save" at bounding box center [559, 12] width 30 height 15
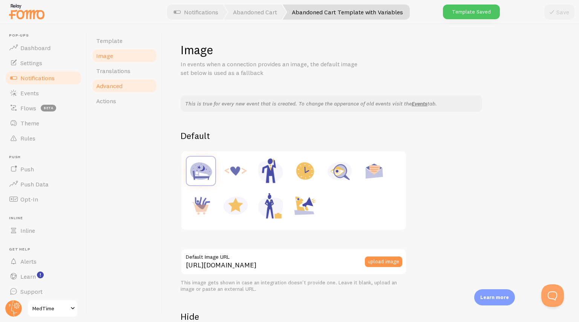
click at [118, 90] on link "Advanced" at bounding box center [125, 85] width 66 height 15
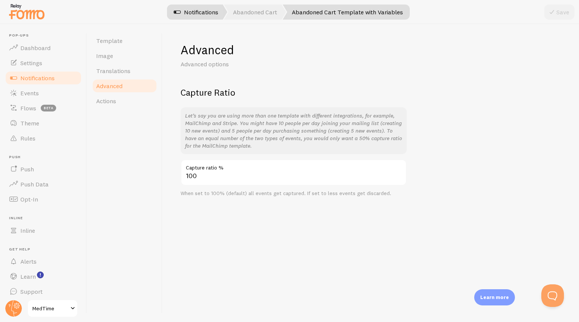
click at [190, 19] on link "Notifications" at bounding box center [196, 12] width 63 height 15
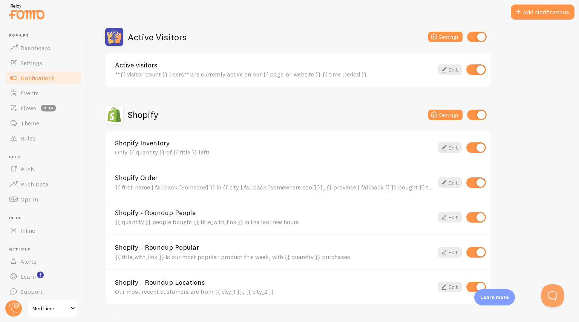
scroll to position [189, 0]
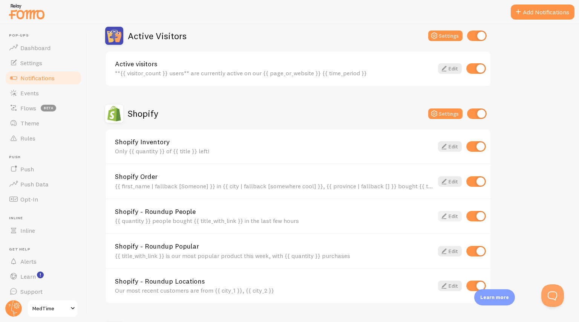
click at [446, 214] on icon at bounding box center [443, 216] width 9 height 9
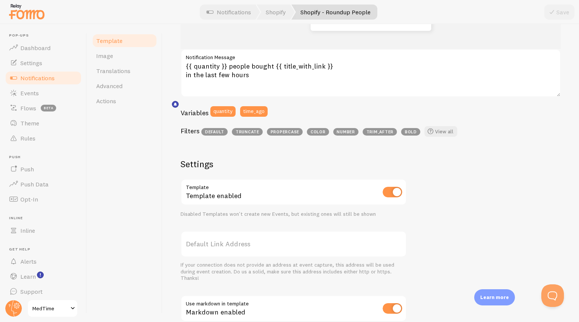
scroll to position [90, 0]
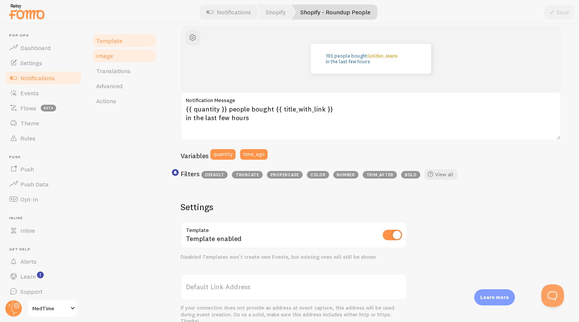
click at [109, 61] on link "Image" at bounding box center [125, 55] width 66 height 15
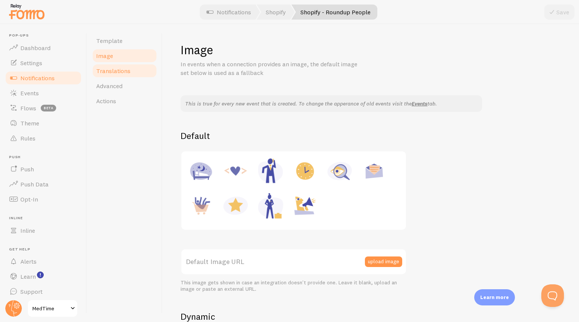
click at [117, 76] on link "Translations" at bounding box center [125, 70] width 66 height 15
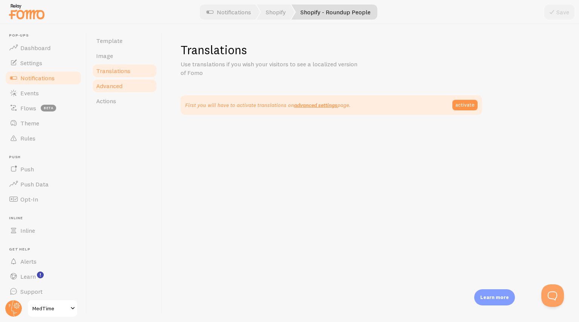
click at [115, 91] on link "Advanced" at bounding box center [125, 85] width 66 height 15
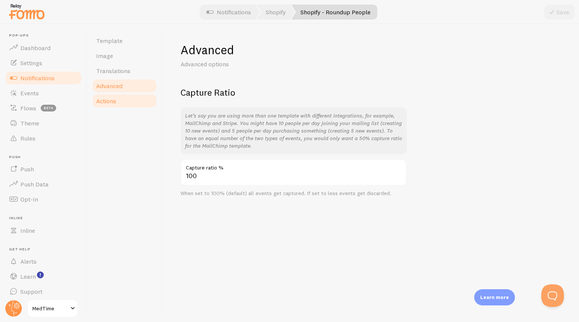
click at [116, 101] on span "Actions" at bounding box center [106, 101] width 20 height 8
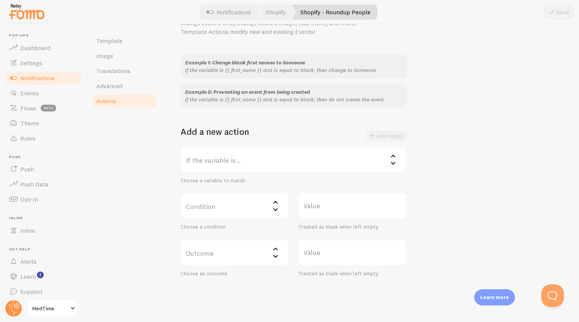
scroll to position [50, 0]
click at [280, 167] on label "If the variable is..." at bounding box center [293, 159] width 226 height 26
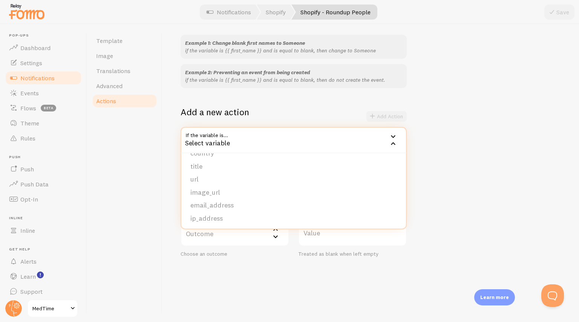
scroll to position [63, 0]
click at [461, 133] on div "Example 1: Change blank first names to Someone if the variable is {{ first_name…" at bounding box center [370, 146] width 380 height 223
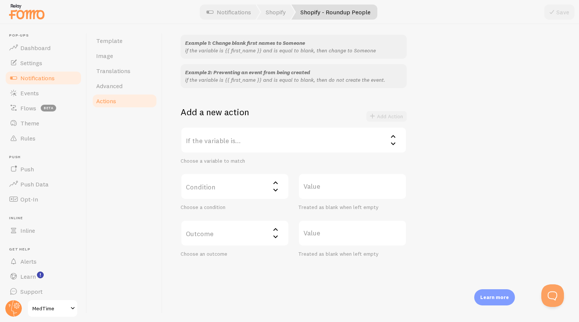
click at [313, 147] on label "If the variable is..." at bounding box center [293, 140] width 226 height 26
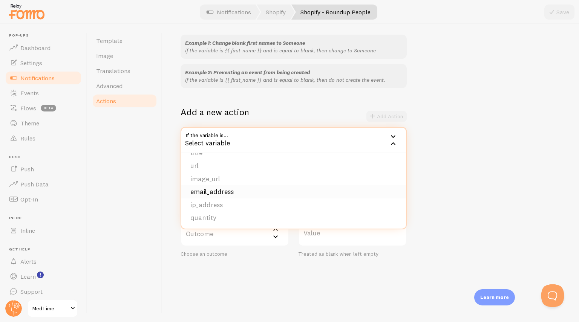
scroll to position [0, 0]
click at [254, 160] on li "first_name" at bounding box center [293, 164] width 225 height 13
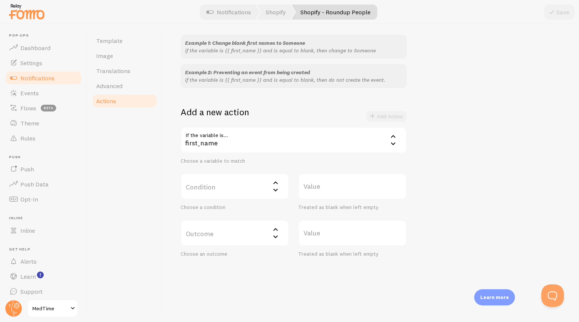
click at [255, 188] on label "Condition" at bounding box center [234, 186] width 109 height 26
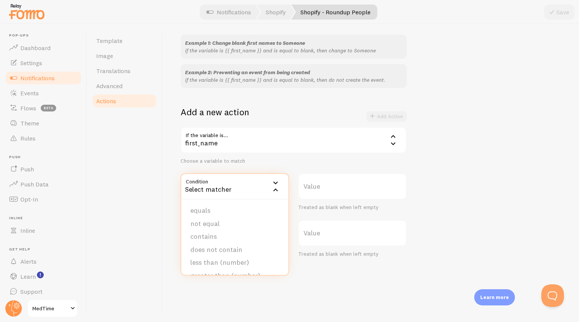
click at [448, 167] on div "Example 1: Change blank first names to Someone if the variable is {{ first_name…" at bounding box center [370, 146] width 380 height 223
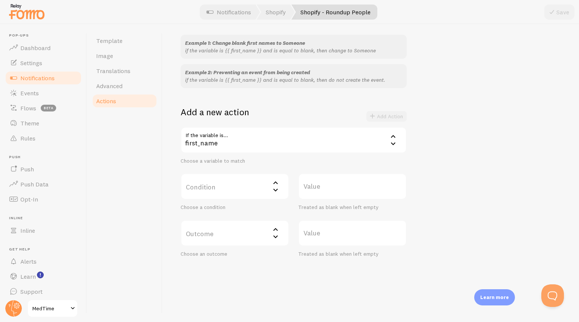
click at [257, 185] on label "Condition" at bounding box center [234, 186] width 109 height 26
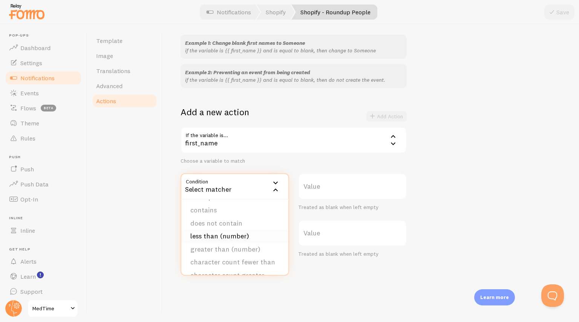
scroll to position [26, 0]
click at [235, 222] on li "does not contain" at bounding box center [234, 223] width 107 height 13
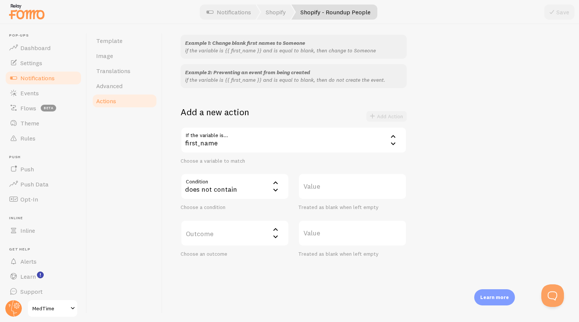
click at [345, 185] on label "Value" at bounding box center [352, 186] width 109 height 26
click at [345, 185] on input "Value" at bounding box center [352, 186] width 109 height 26
click at [345, 185] on label "Value" at bounding box center [352, 186] width 109 height 26
click at [345, 185] on input "Value" at bounding box center [352, 186] width 109 height 26
click at [276, 190] on icon at bounding box center [275, 190] width 9 height 9
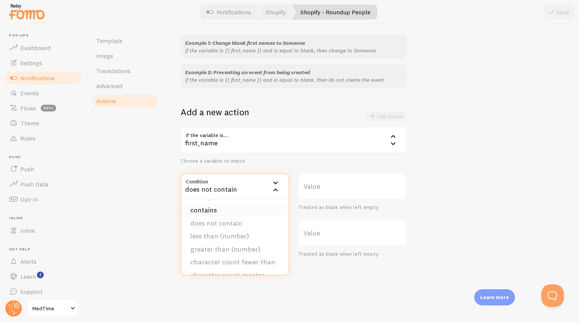
scroll to position [0, 0]
click at [230, 211] on li "equals" at bounding box center [234, 210] width 107 height 13
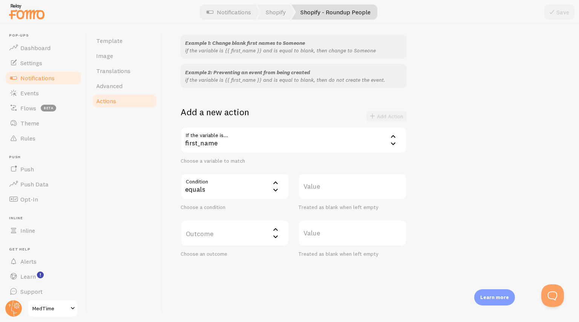
click at [325, 187] on label "Value" at bounding box center [352, 186] width 109 height 26
click at [325, 187] on input "Value" at bounding box center [352, 186] width 109 height 26
click at [256, 235] on label "Outcome" at bounding box center [234, 233] width 109 height 26
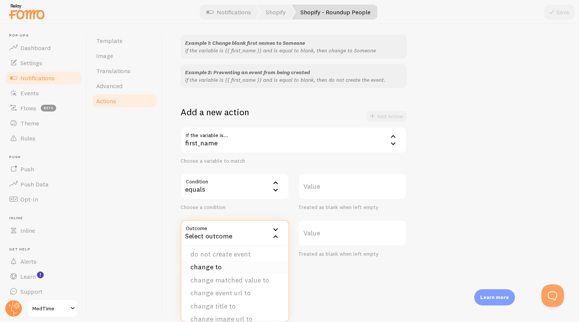
scroll to position [3, 0]
click at [252, 267] on li "change to" at bounding box center [234, 266] width 107 height 13
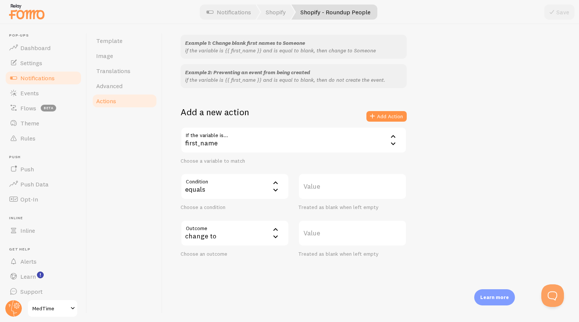
click at [338, 225] on label "Value" at bounding box center [352, 233] width 109 height 26
click at [338, 225] on input "Value" at bounding box center [352, 233] width 109 height 26
type input "Someone"
click at [483, 237] on div "Example 1: Change blank first names to Someone if the variable is {{ first_name…" at bounding box center [370, 146] width 380 height 223
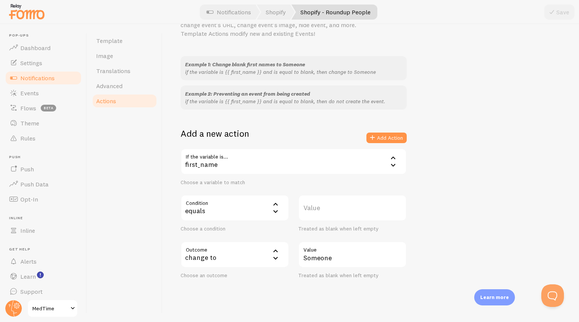
scroll to position [69, 0]
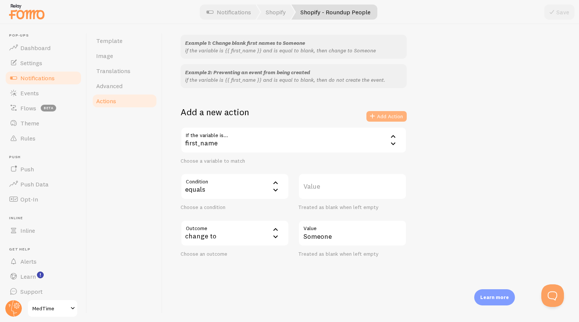
click at [385, 115] on button "Add Action" at bounding box center [386, 116] width 40 height 11
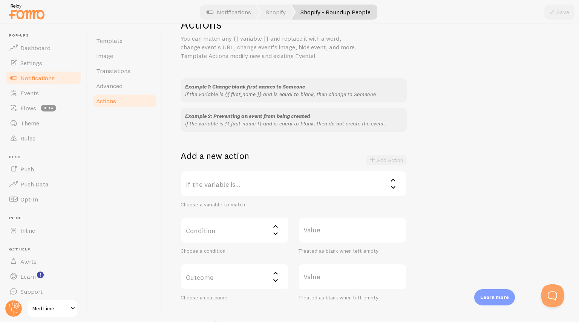
scroll to position [0, 0]
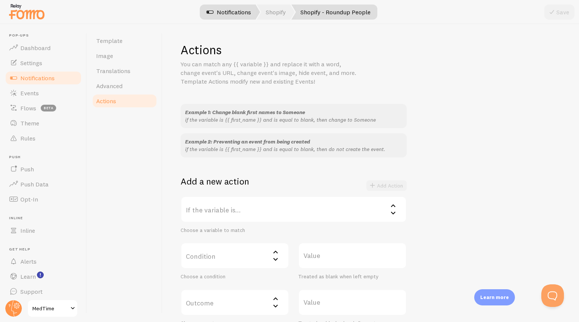
click at [232, 10] on link "Notifications" at bounding box center [228, 12] width 63 height 15
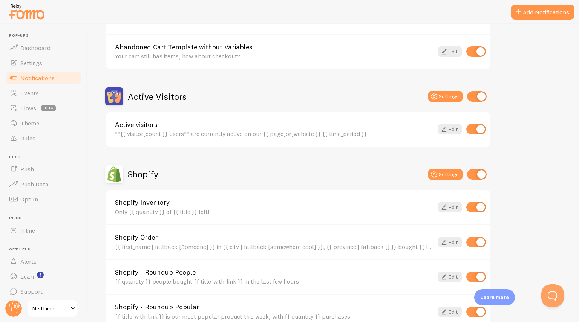
scroll to position [130, 0]
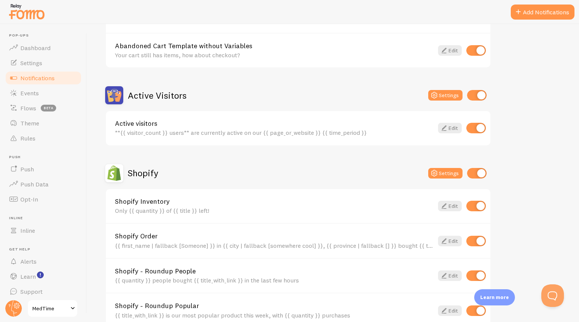
click at [341, 113] on div "Active visitors **{{ visitor_count }} users** are currently active on our {{ pa…" at bounding box center [298, 128] width 384 height 34
click at [480, 128] on input "checkbox" at bounding box center [476, 128] width 20 height 11
checkbox input "false"
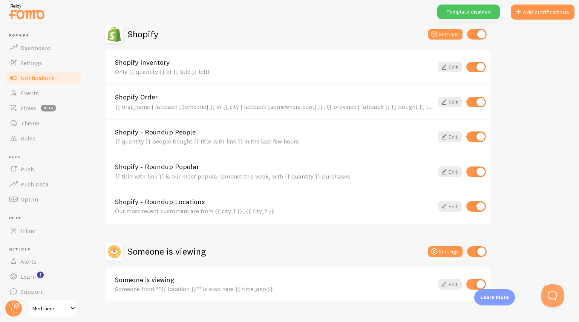
scroll to position [271, 0]
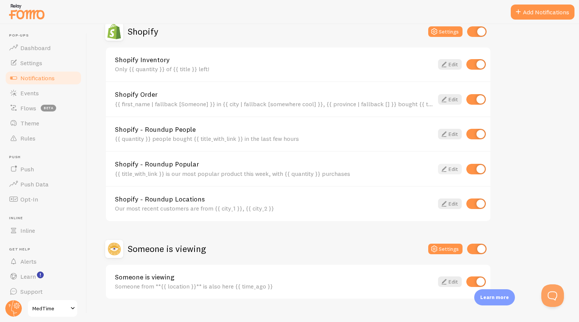
click at [449, 169] on link "Edit" at bounding box center [450, 169] width 24 height 11
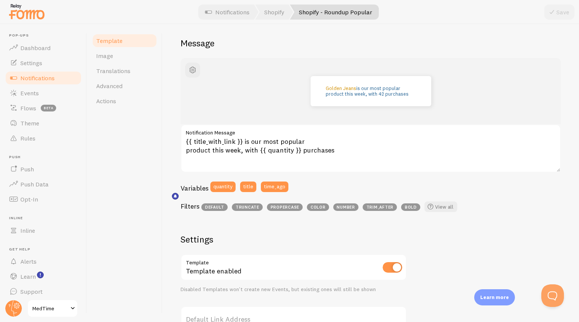
scroll to position [54, 0]
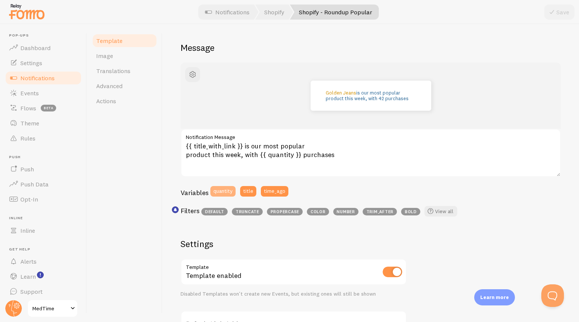
click at [225, 192] on button "quantity" at bounding box center [222, 191] width 25 height 11
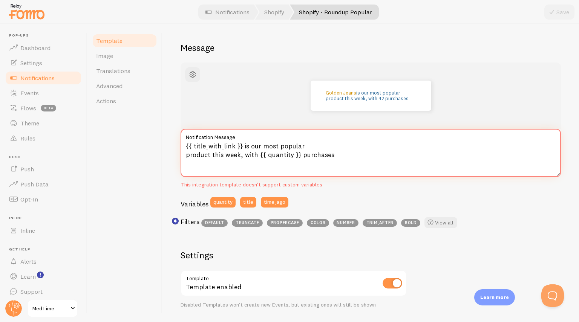
drag, startPoint x: 342, startPoint y: 155, endPoint x: 245, endPoint y: 161, distance: 97.4
click at [245, 161] on textarea "{{ title_with_link }} is our most popular product this week, with {{ quantity }…" at bounding box center [370, 153] width 380 height 48
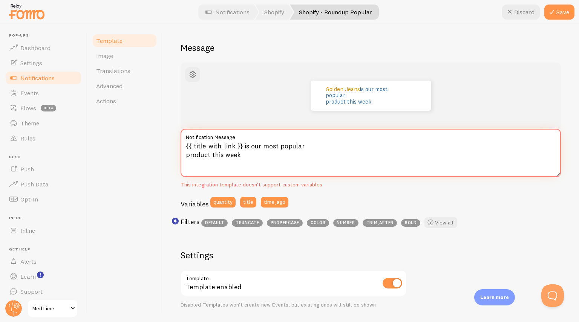
click at [317, 144] on textarea "{{ title_with_link }} is our most popular product this week" at bounding box center [370, 153] width 380 height 48
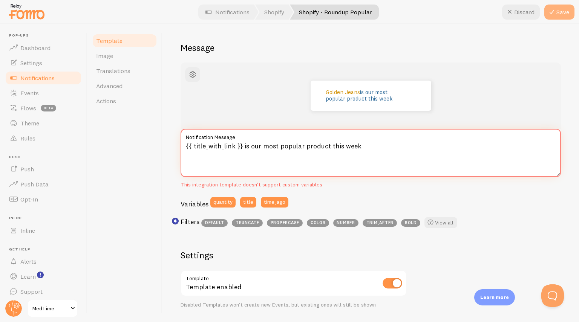
type textarea "{{ title_with_link }} is our most popular product this week"
click at [558, 10] on button "Save" at bounding box center [559, 12] width 30 height 15
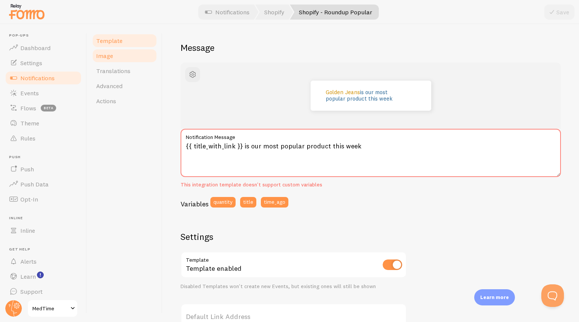
click at [116, 56] on link "Image" at bounding box center [125, 55] width 66 height 15
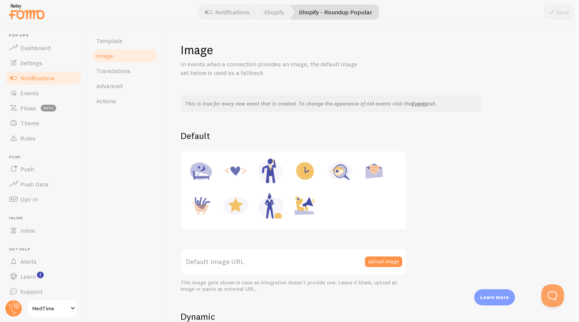
click at [238, 171] on img at bounding box center [235, 171] width 29 height 29
type input "https://fomo.com/images/widget/template_defaults/code.jpg"
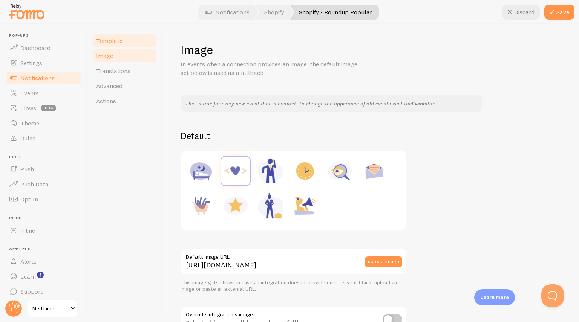
click at [110, 43] on span "Template" at bounding box center [109, 41] width 26 height 8
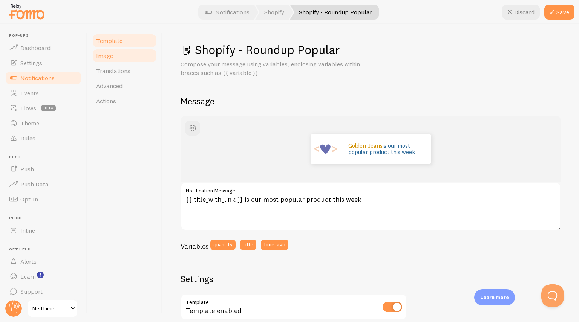
click at [119, 58] on link "Image" at bounding box center [125, 55] width 66 height 15
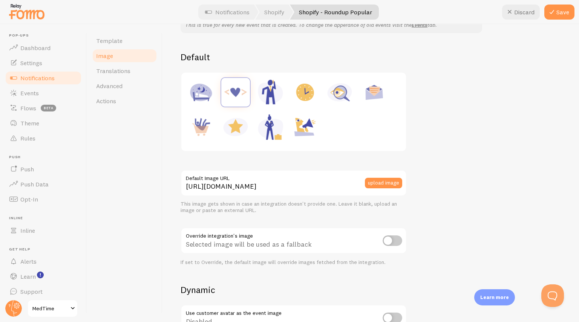
scroll to position [79, 0]
click at [237, 124] on img at bounding box center [235, 126] width 29 height 29
type input "https://fomo.com/images/widget/template_defaults/rating.jpg"
click at [122, 43] on link "Template" at bounding box center [125, 40] width 66 height 15
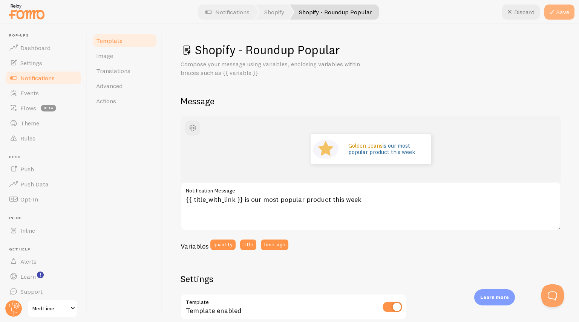
click at [558, 14] on button "Save" at bounding box center [559, 12] width 30 height 15
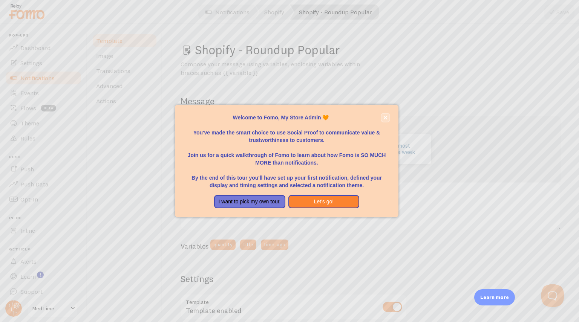
click at [386, 117] on icon "close," at bounding box center [385, 118] width 4 height 4
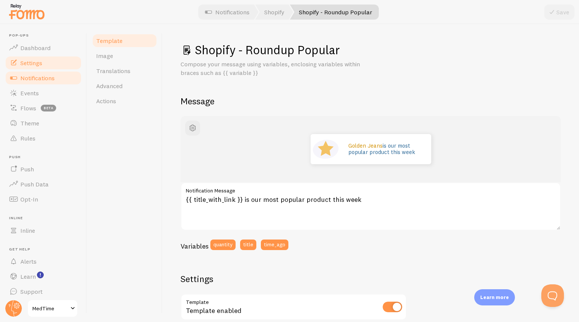
click at [45, 63] on link "Settings" at bounding box center [44, 62] width 78 height 15
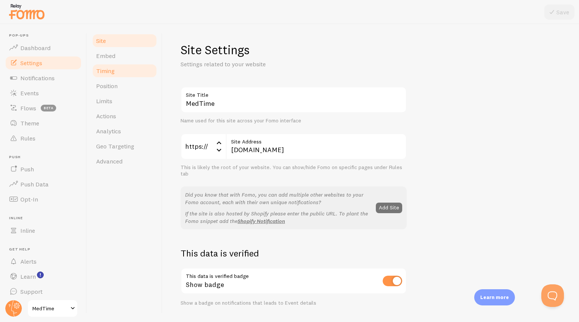
click at [101, 70] on span "Timing" at bounding box center [105, 71] width 18 height 8
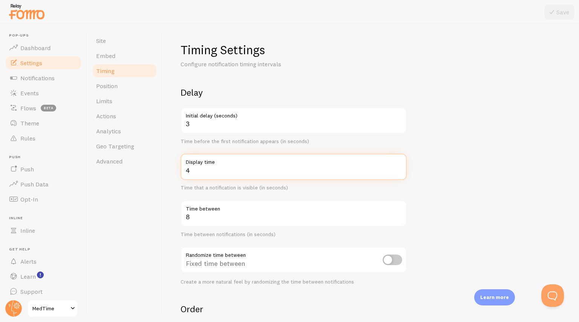
click at [200, 168] on input "4" at bounding box center [293, 167] width 226 height 26
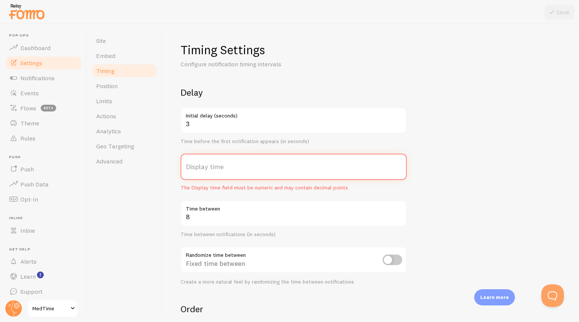
type input "8"
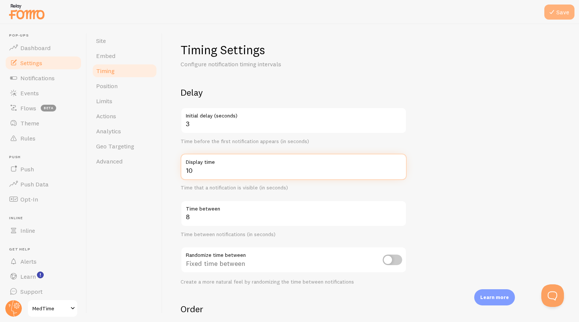
type input "10"
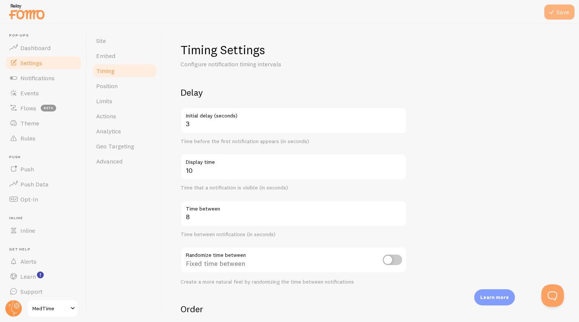
click at [559, 9] on button "Save" at bounding box center [559, 12] width 30 height 15
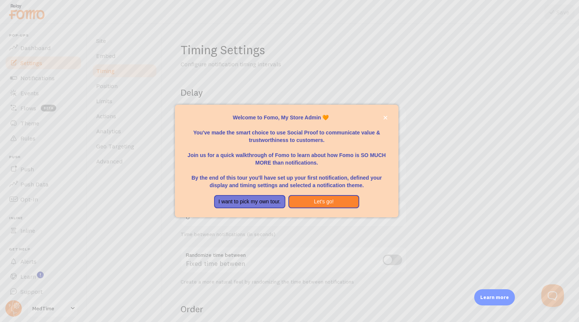
click at [49, 46] on div at bounding box center [289, 161] width 579 height 322
click at [387, 119] on button "close," at bounding box center [385, 118] width 8 height 8
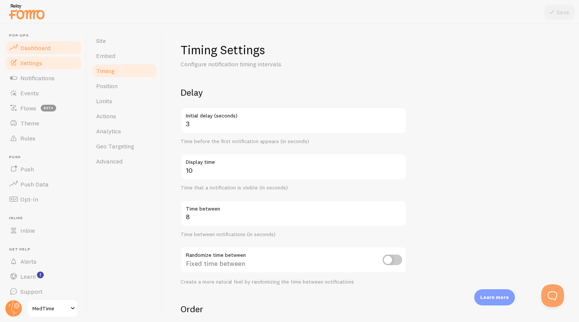
click at [41, 47] on span "Dashboard" at bounding box center [35, 48] width 30 height 8
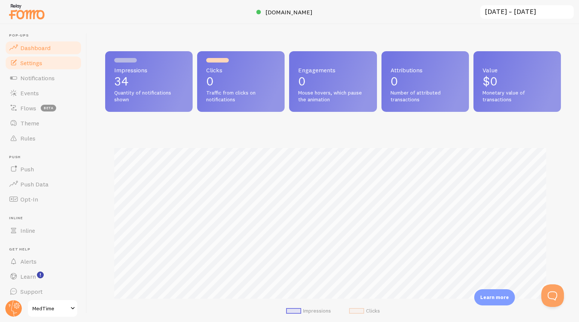
click at [50, 62] on link "Settings" at bounding box center [44, 62] width 78 height 15
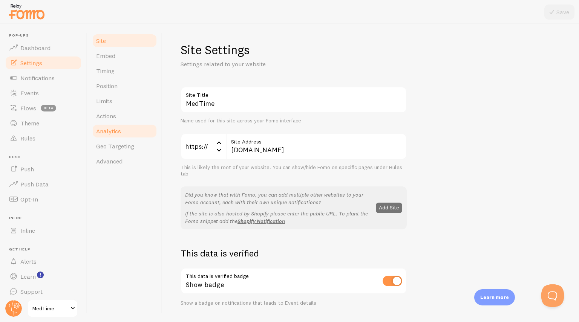
click at [112, 135] on link "Analytics" at bounding box center [125, 131] width 66 height 15
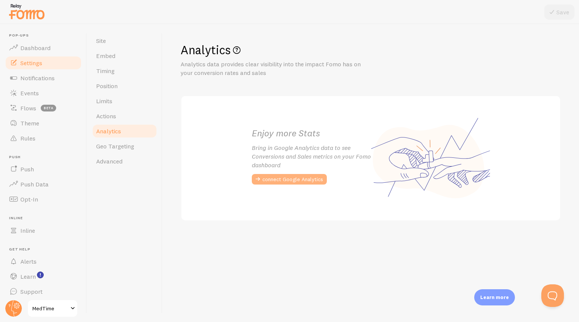
click at [290, 183] on button "connect Google Analytics" at bounding box center [289, 179] width 75 height 11
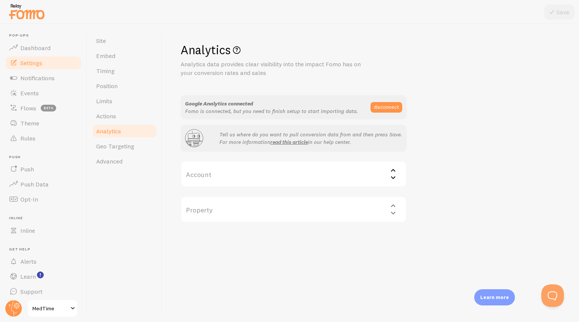
click at [364, 179] on label "Account" at bounding box center [293, 174] width 226 height 26
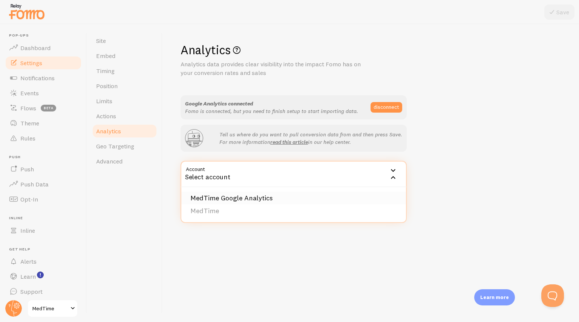
click at [287, 199] on li "MedTime Google Analytics" at bounding box center [293, 198] width 225 height 13
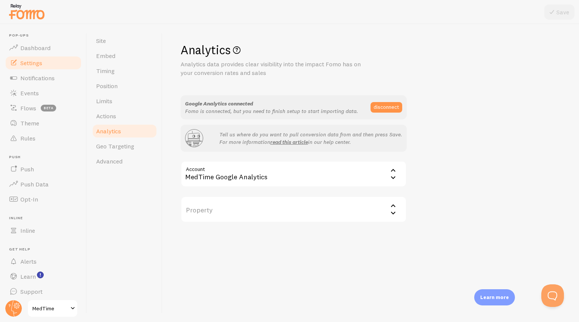
click at [289, 206] on label "Property" at bounding box center [293, 209] width 226 height 26
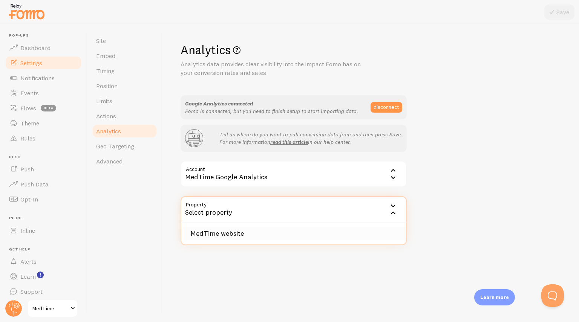
click at [276, 237] on li "MedTime website" at bounding box center [293, 233] width 225 height 13
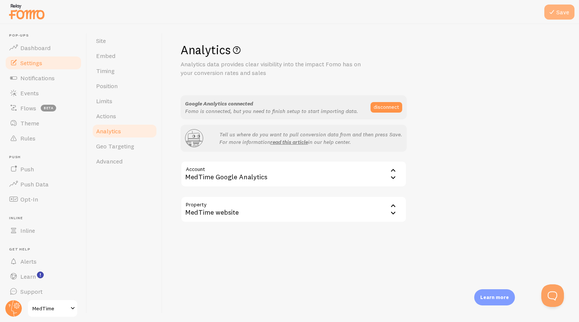
click at [557, 14] on button "Save" at bounding box center [559, 12] width 30 height 15
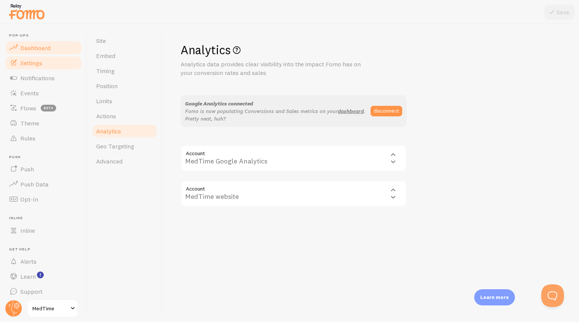
click at [58, 50] on link "Dashboard" at bounding box center [44, 47] width 78 height 15
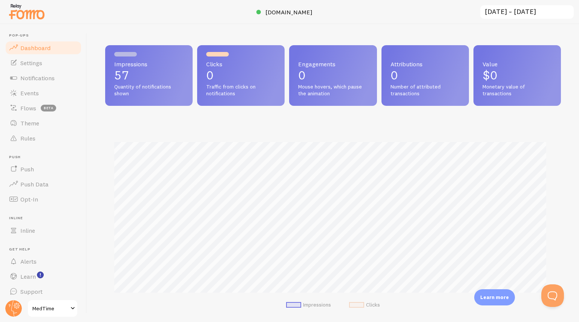
scroll to position [6, 0]
